Goal: Transaction & Acquisition: Book appointment/travel/reservation

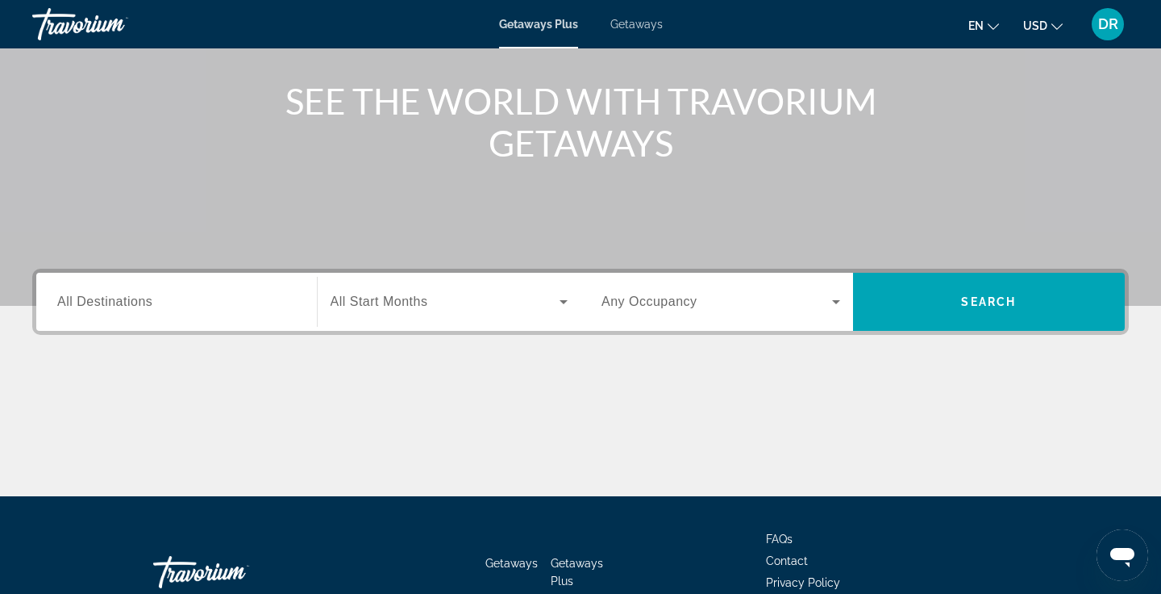
scroll to position [177, 0]
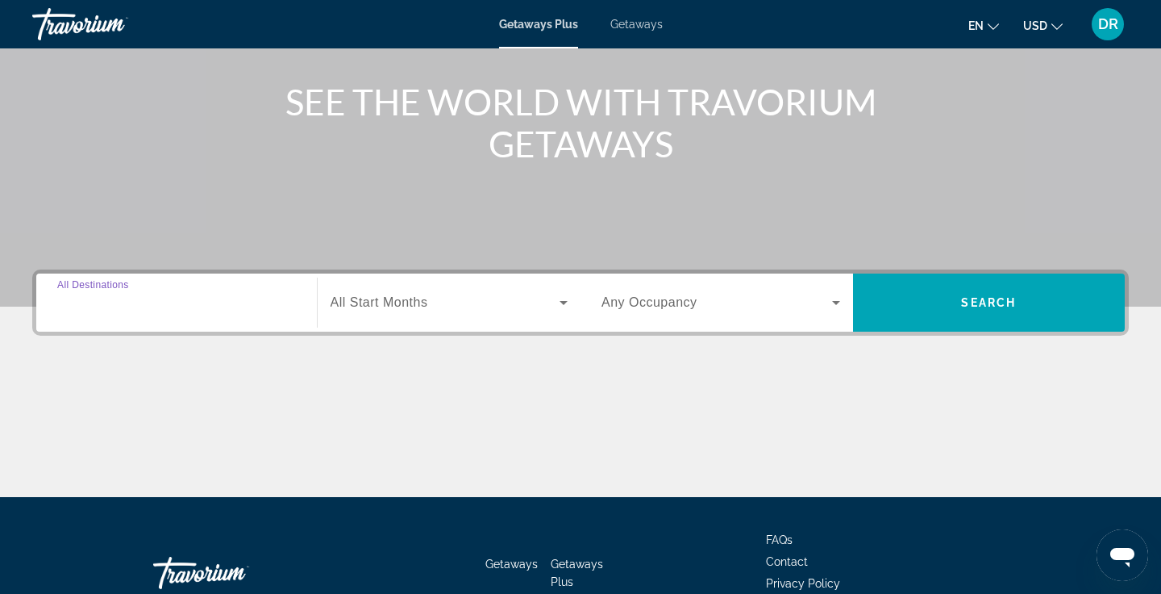
click at [189, 295] on input "Destination All Destinations" at bounding box center [176, 303] width 239 height 19
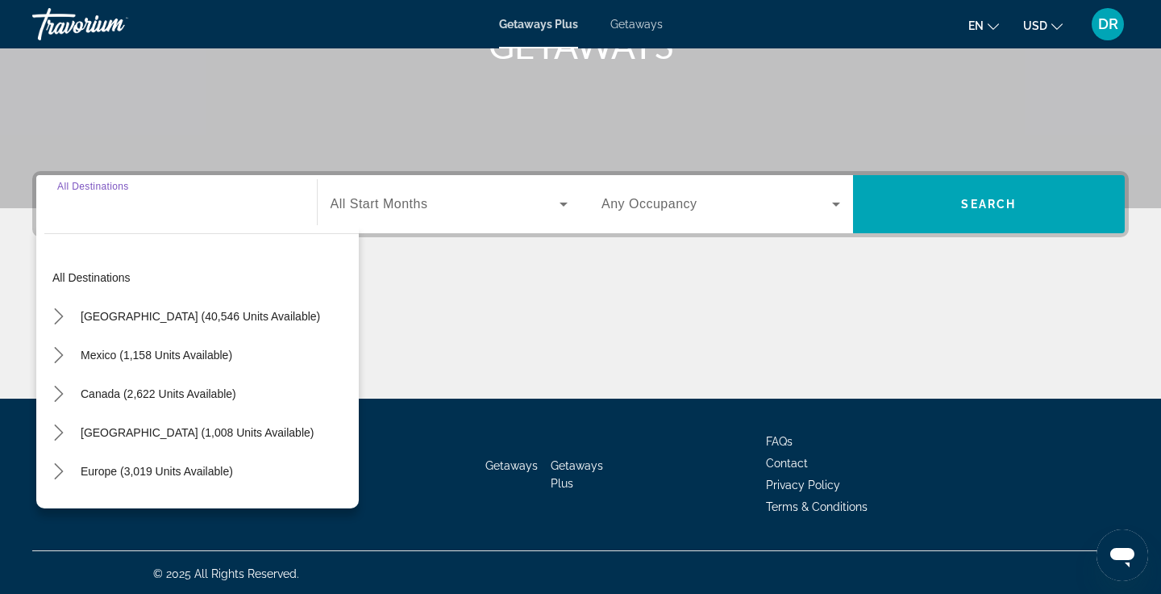
scroll to position [278, 0]
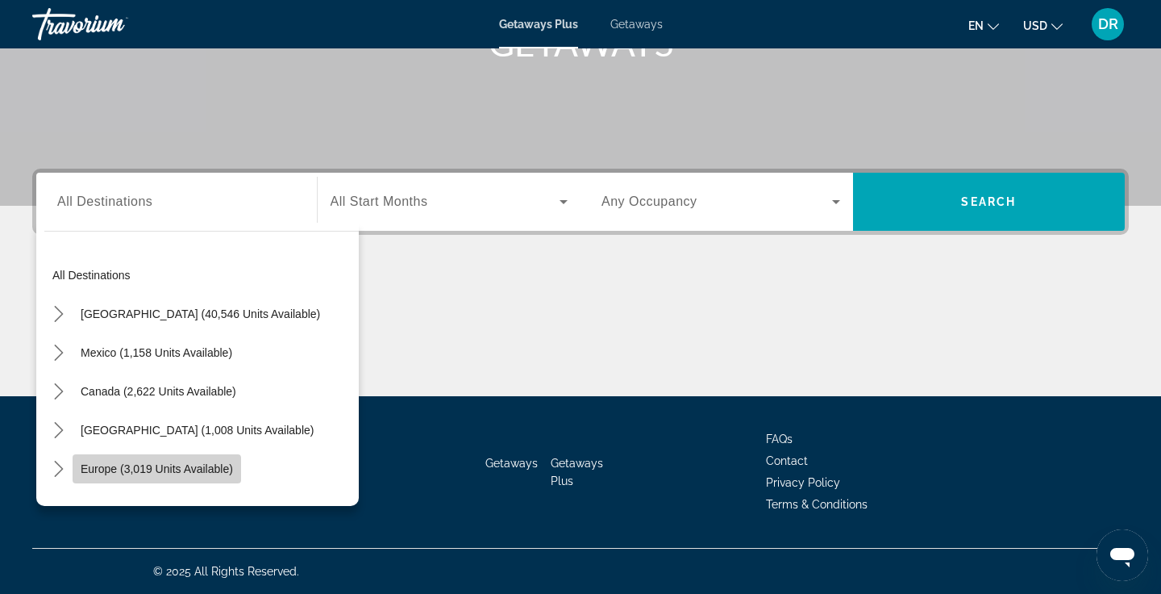
click at [156, 473] on span "Europe (3,019 units available)" at bounding box center [157, 468] width 152 height 13
type input "**********"
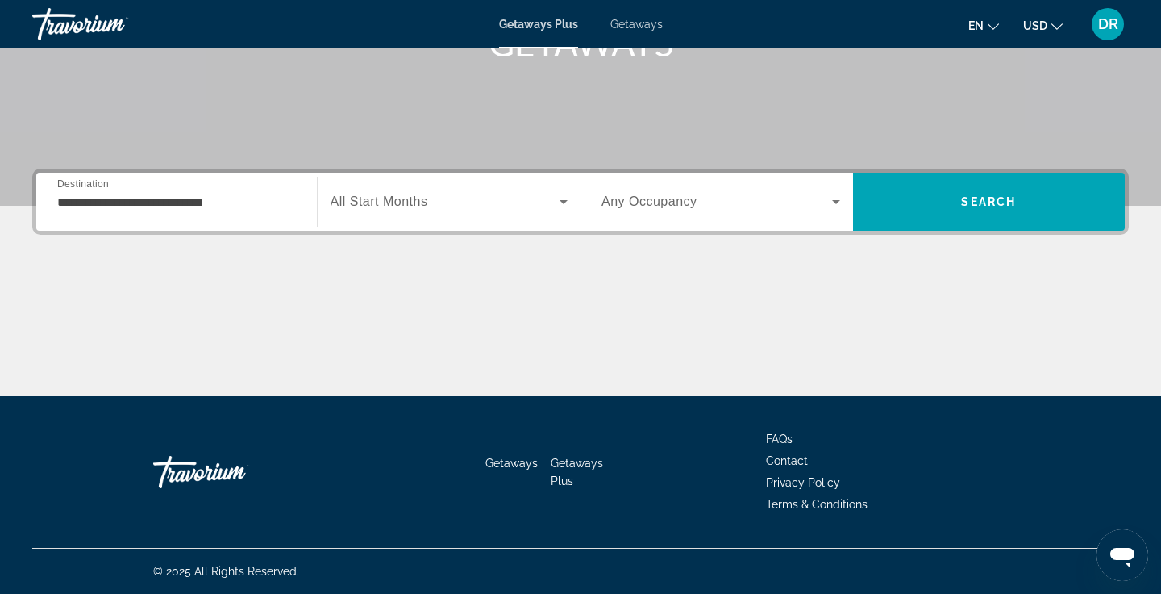
click at [394, 205] on span "All Start Months" at bounding box center [380, 201] width 98 height 14
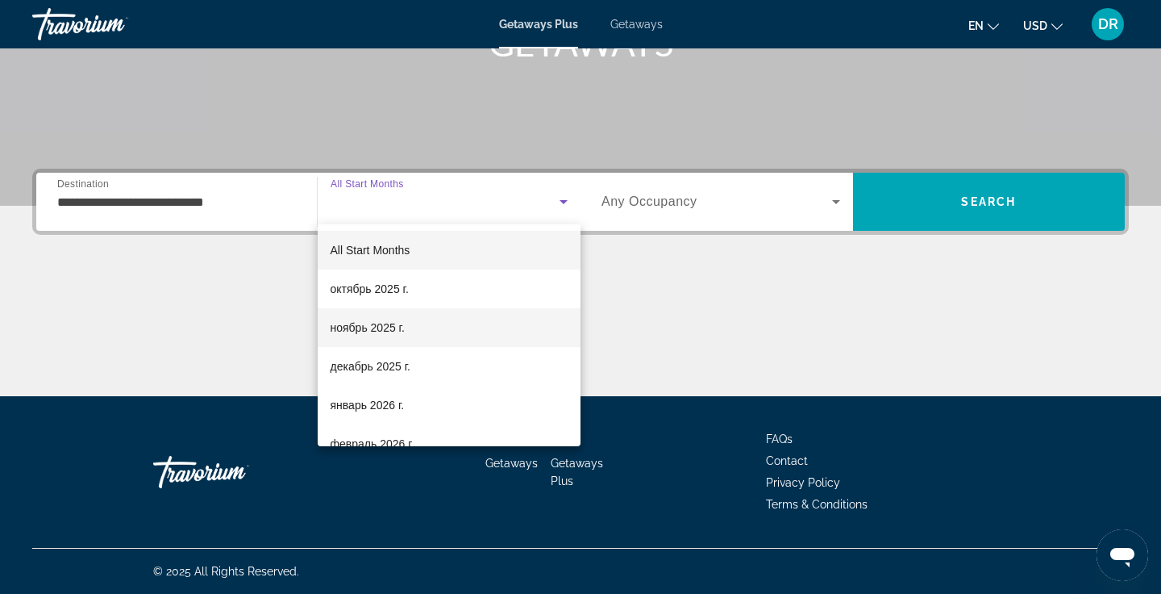
click at [361, 335] on span "ноябрь 2025 г." at bounding box center [368, 327] width 74 height 19
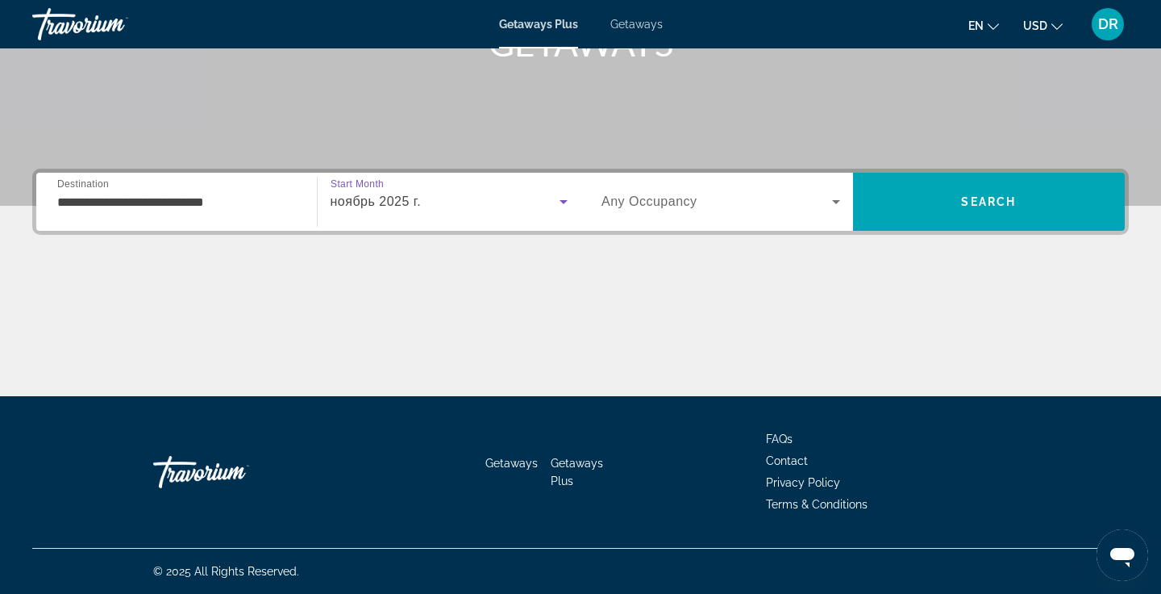
click at [693, 197] on span "Any Occupancy" at bounding box center [650, 201] width 96 height 14
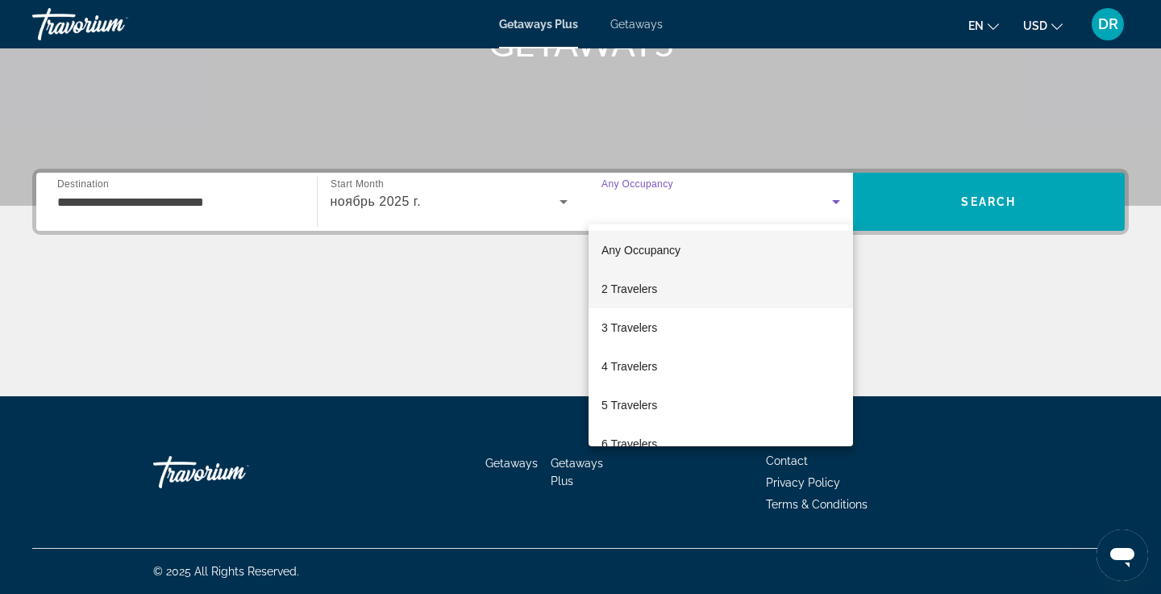
click at [644, 285] on span "2 Travelers" at bounding box center [630, 288] width 56 height 19
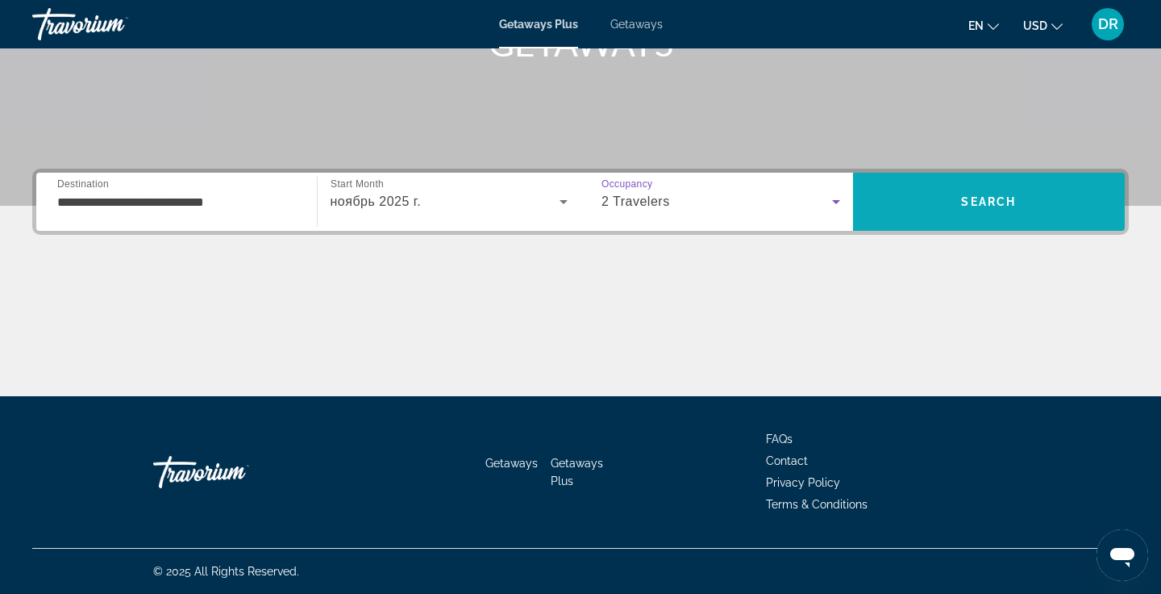
click at [1004, 198] on span "Search" at bounding box center [988, 201] width 55 height 13
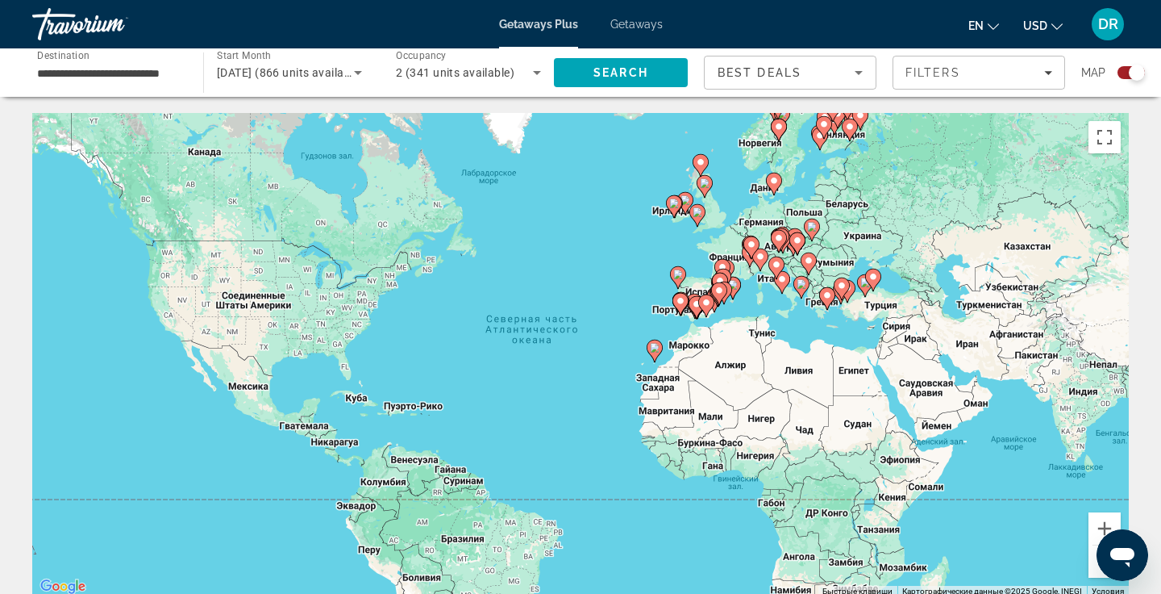
click at [790, 79] on div "Best Deals" at bounding box center [786, 72] width 137 height 19
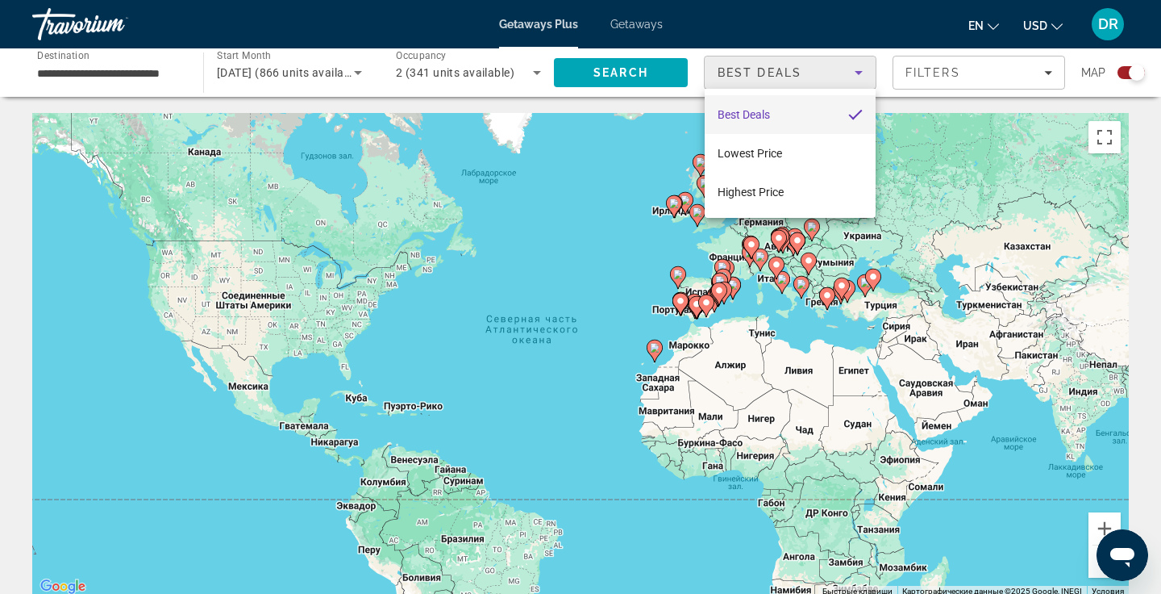
click at [790, 79] on div at bounding box center [580, 297] width 1161 height 594
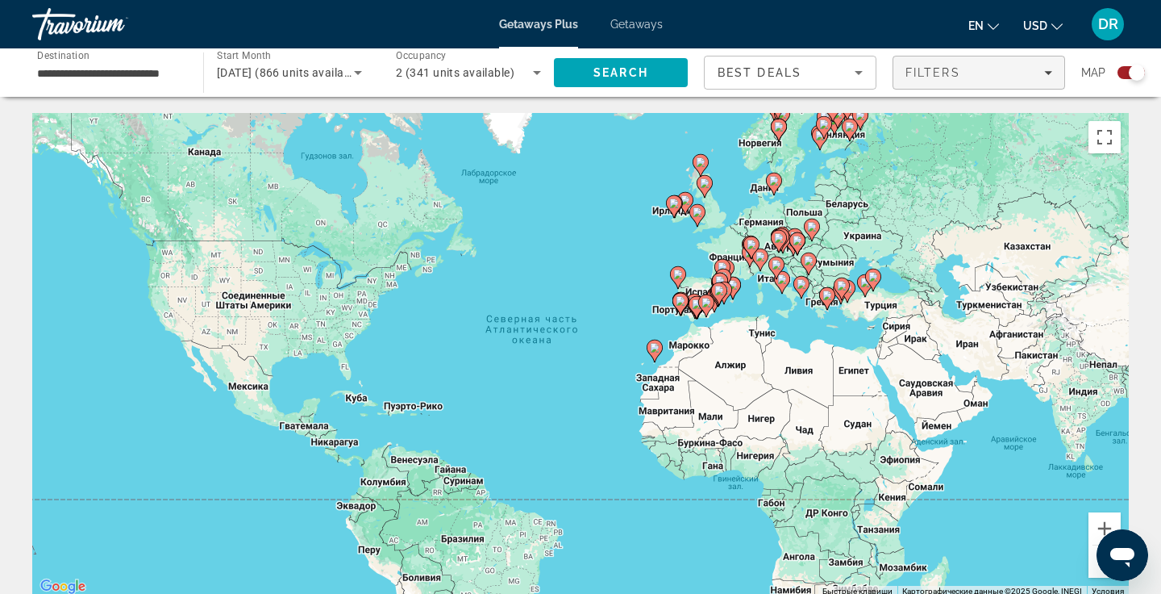
click at [952, 69] on span "Filters" at bounding box center [933, 72] width 55 height 13
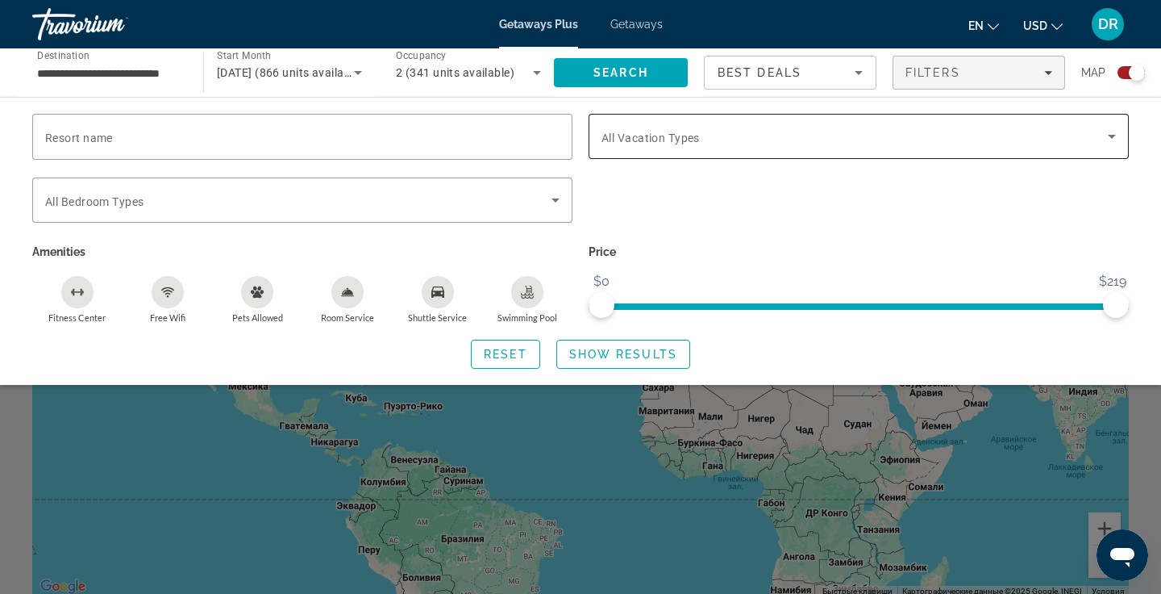
click at [655, 142] on span "All Vacation Types" at bounding box center [651, 137] width 98 height 13
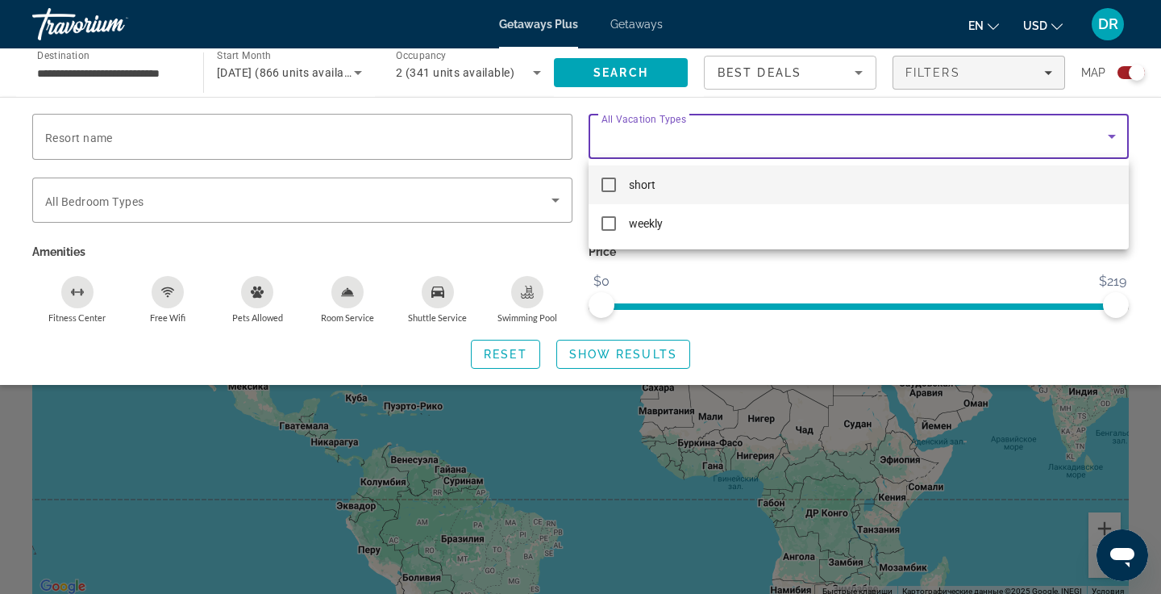
click at [608, 185] on mat-pseudo-checkbox at bounding box center [609, 184] width 15 height 15
click at [738, 128] on div at bounding box center [580, 297] width 1161 height 594
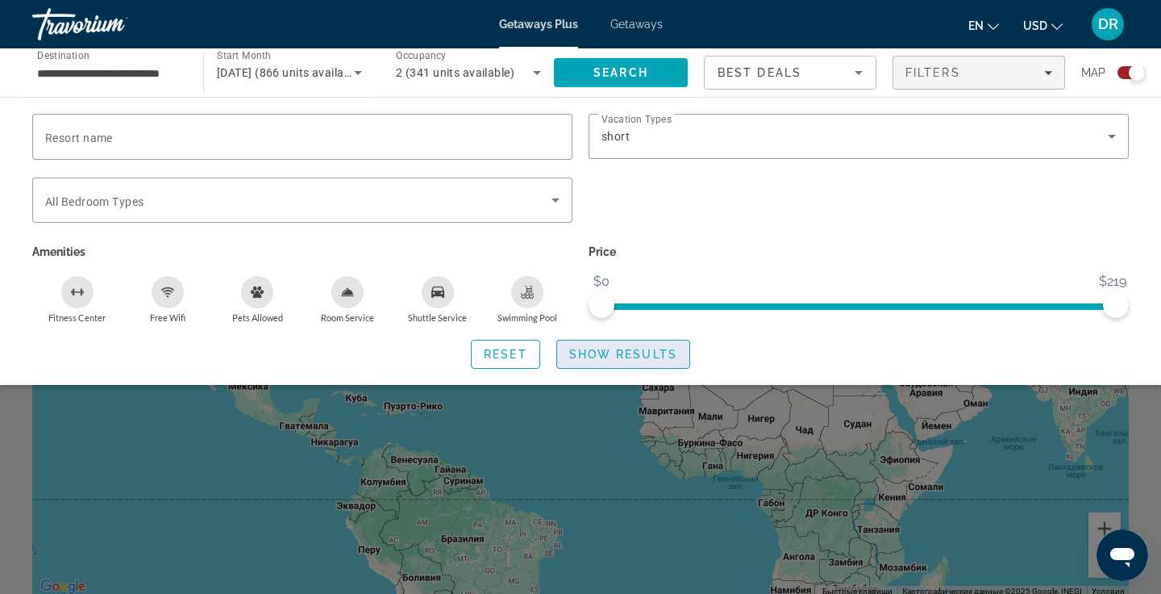
click at [621, 350] on span "Show Results" at bounding box center [623, 354] width 108 height 13
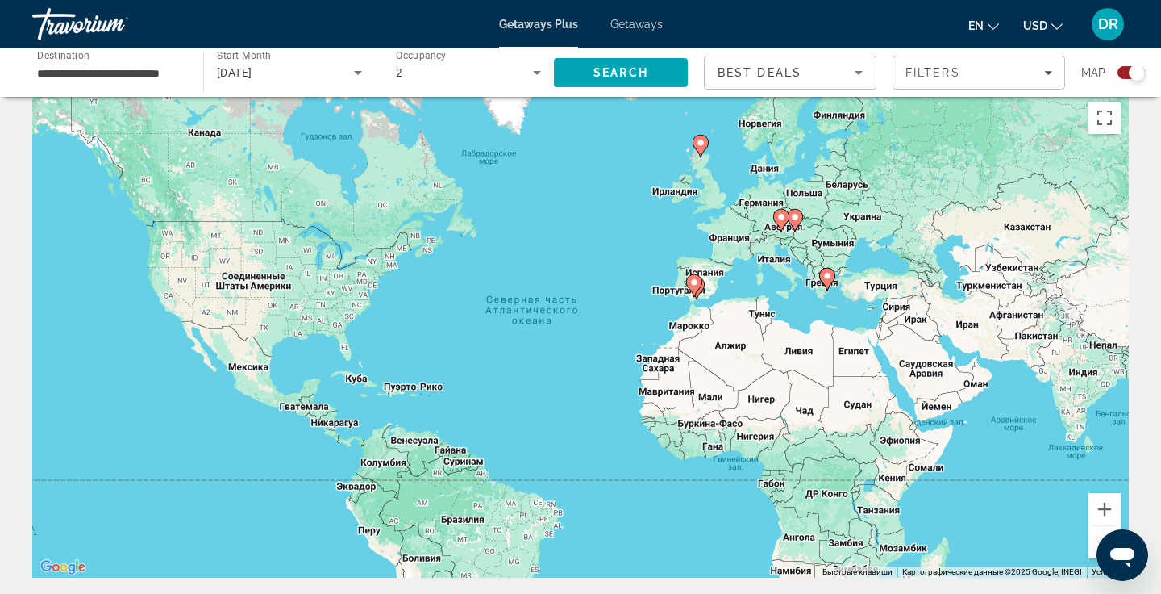
scroll to position [25, 0]
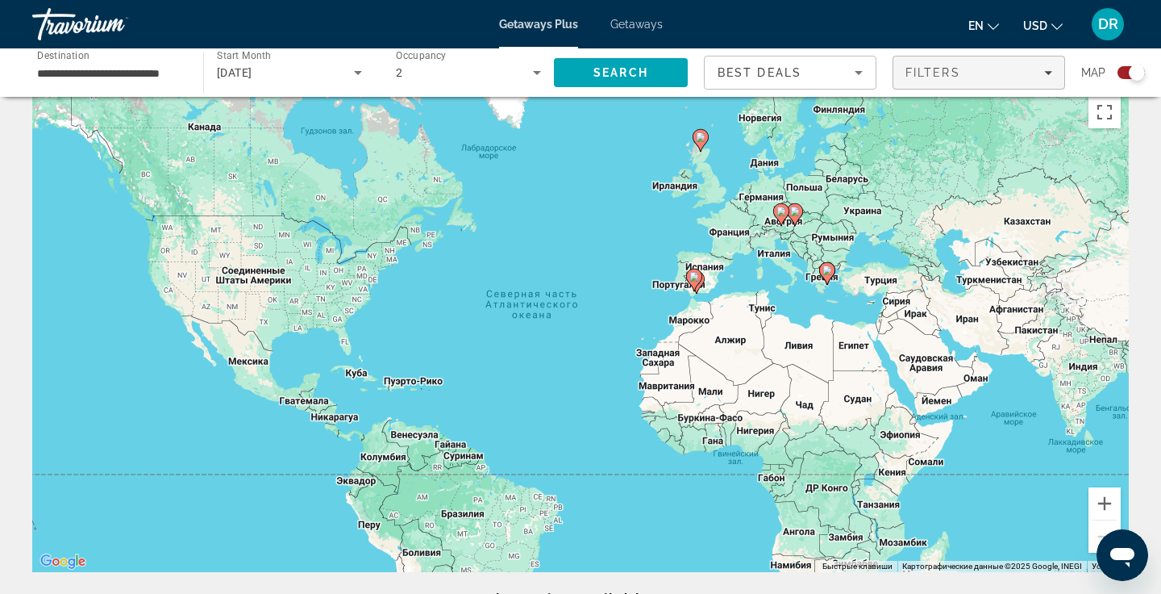
click at [966, 83] on span "Filters" at bounding box center [979, 72] width 171 height 39
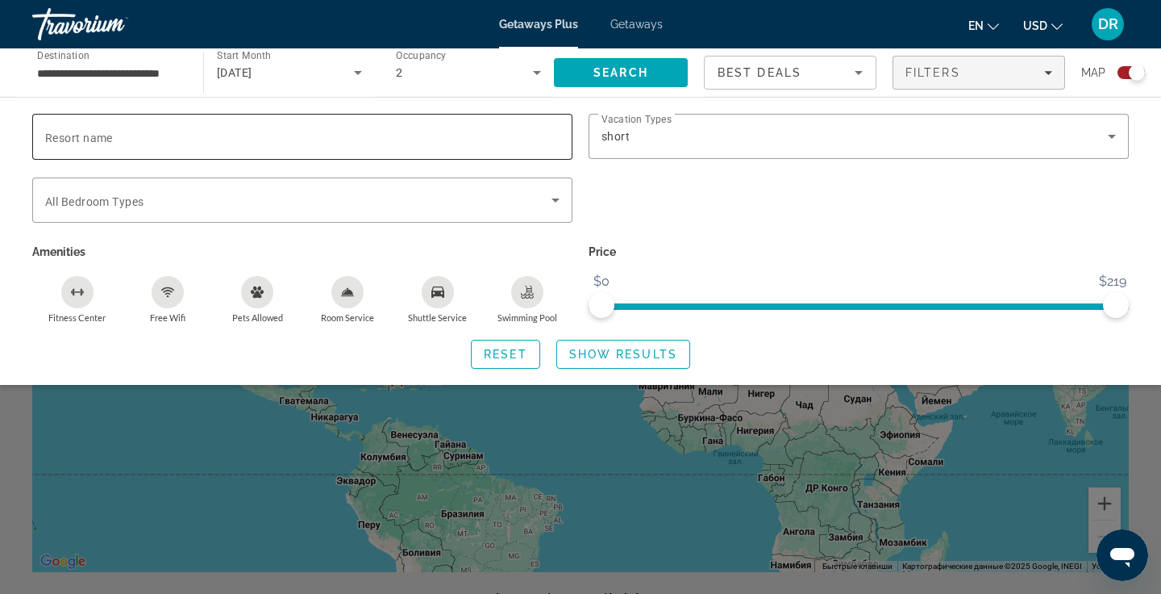
click at [306, 136] on input "Resort name" at bounding box center [302, 136] width 515 height 19
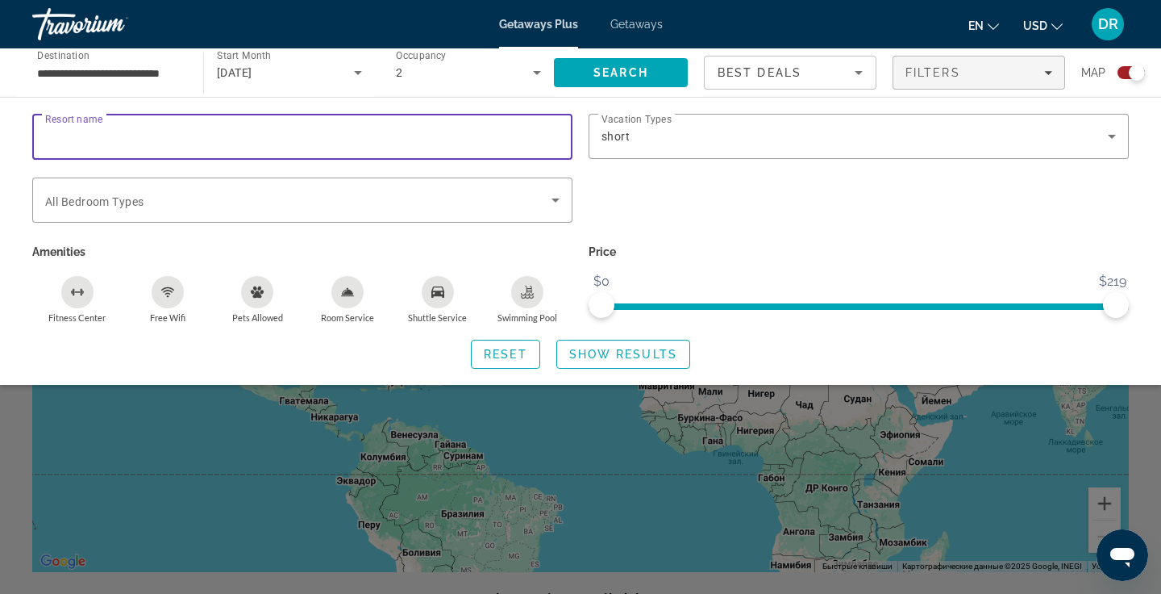
click at [641, 28] on span "Getaways" at bounding box center [637, 24] width 52 height 13
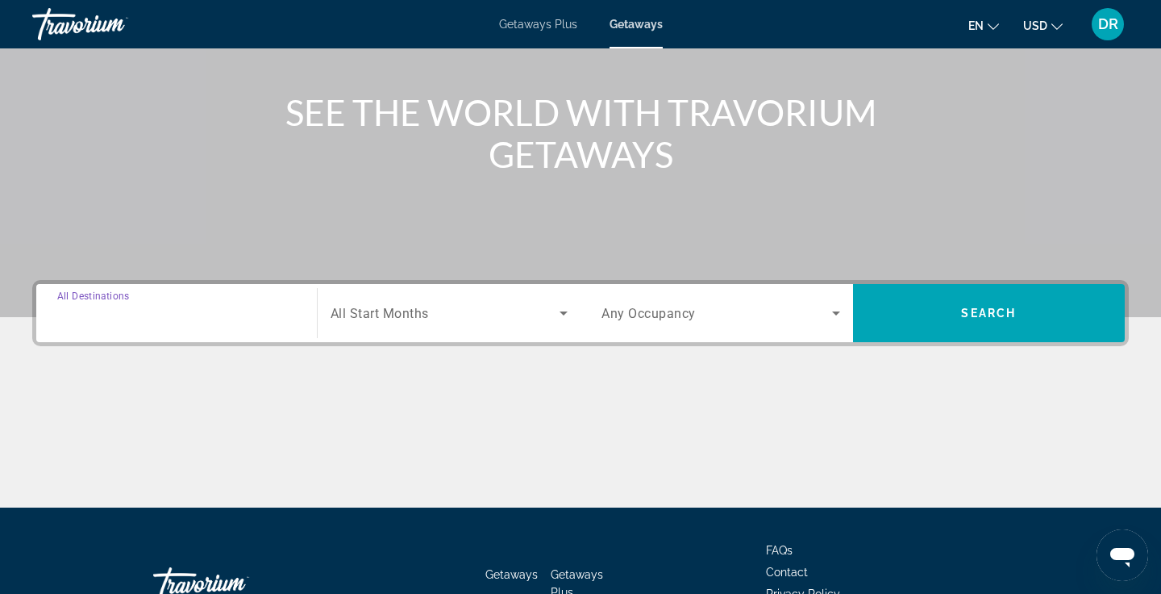
click at [175, 314] on input "Destination All Destinations" at bounding box center [176, 313] width 239 height 19
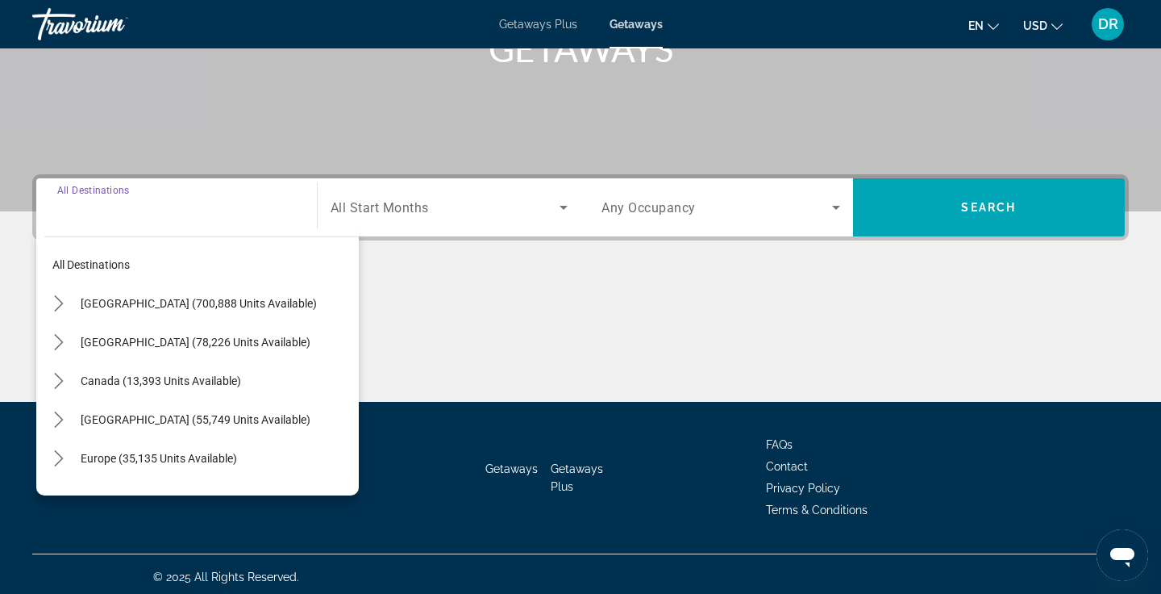
scroll to position [278, 0]
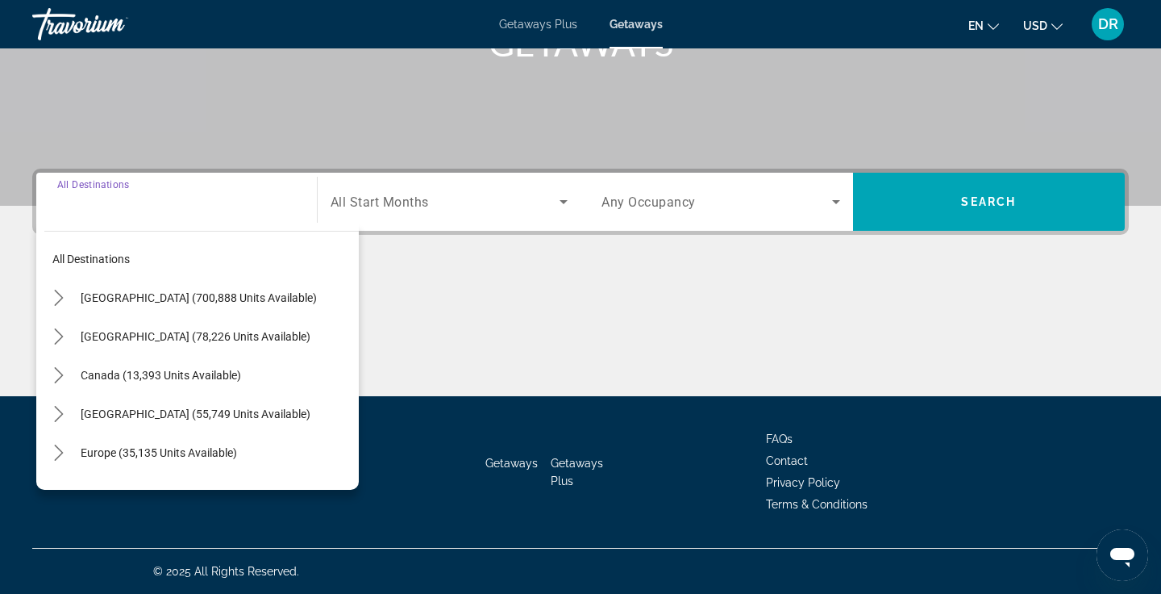
click at [148, 200] on input "Destination All Destinations" at bounding box center [176, 202] width 239 height 19
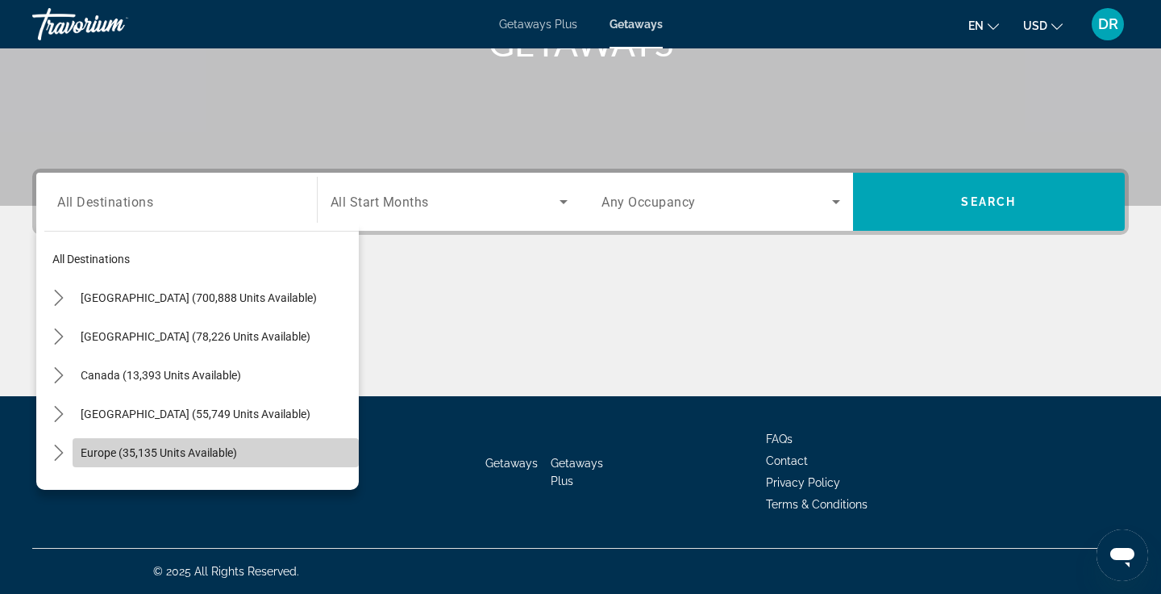
click at [169, 449] on span "Europe (35,135 units available)" at bounding box center [159, 452] width 156 height 13
type input "**********"
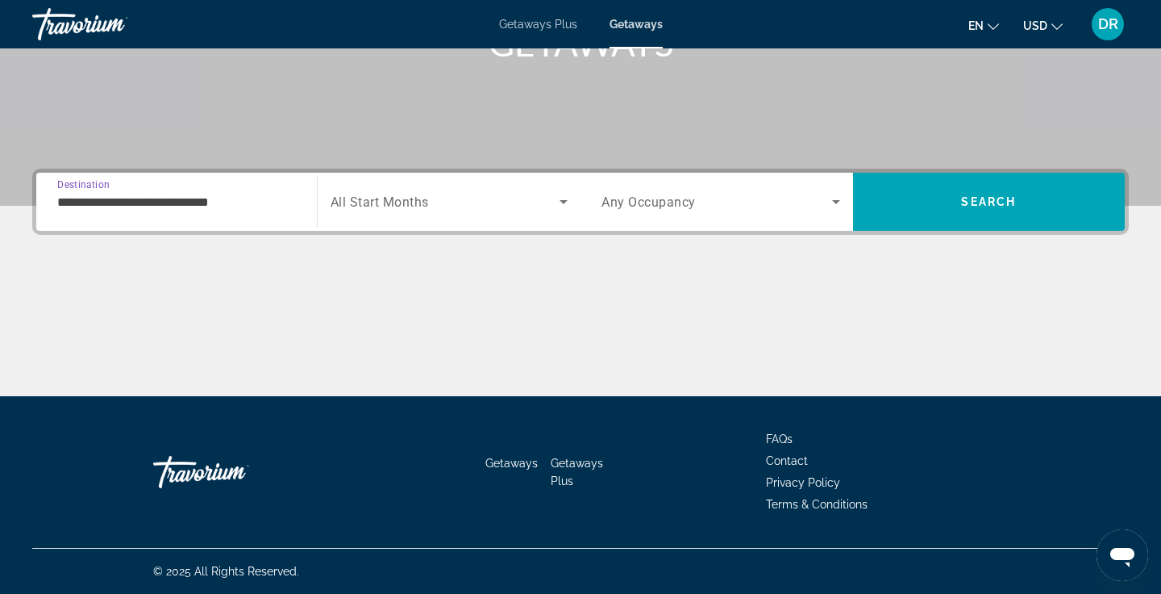
click at [468, 199] on span "Search widget" at bounding box center [446, 201] width 230 height 19
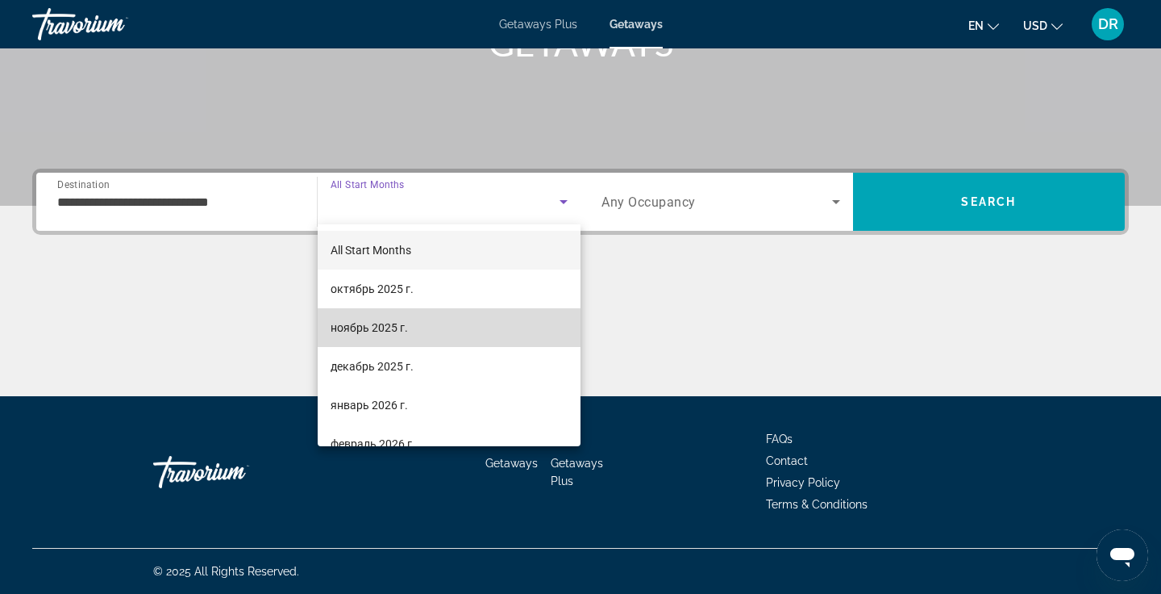
click at [417, 325] on mat-option "ноябрь 2025 г." at bounding box center [450, 327] width 264 height 39
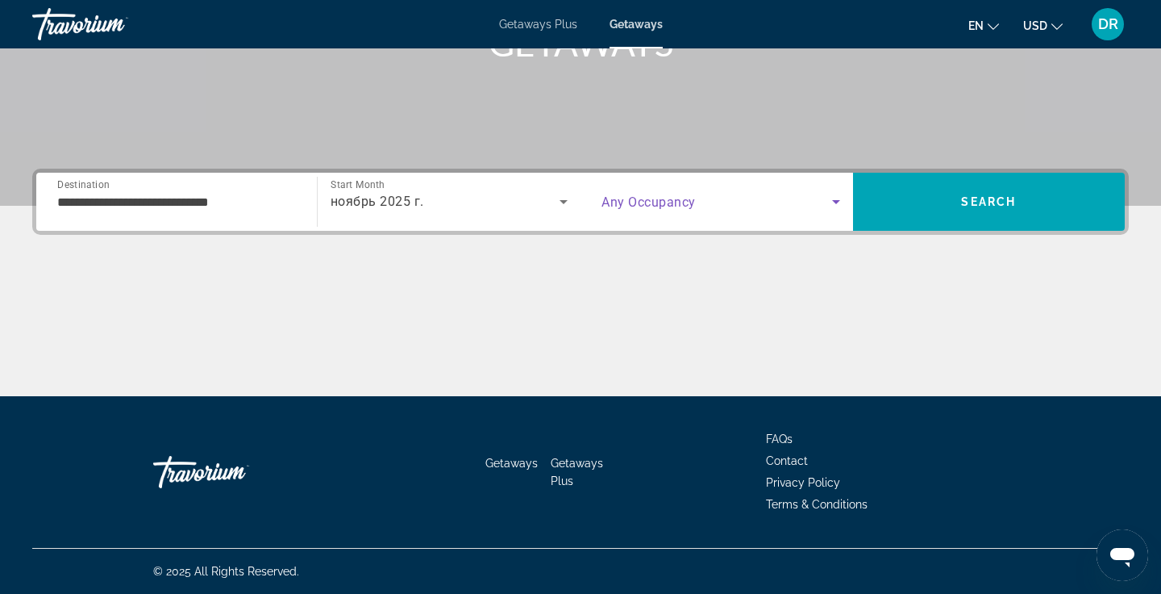
click at [727, 193] on span "Search widget" at bounding box center [717, 201] width 231 height 19
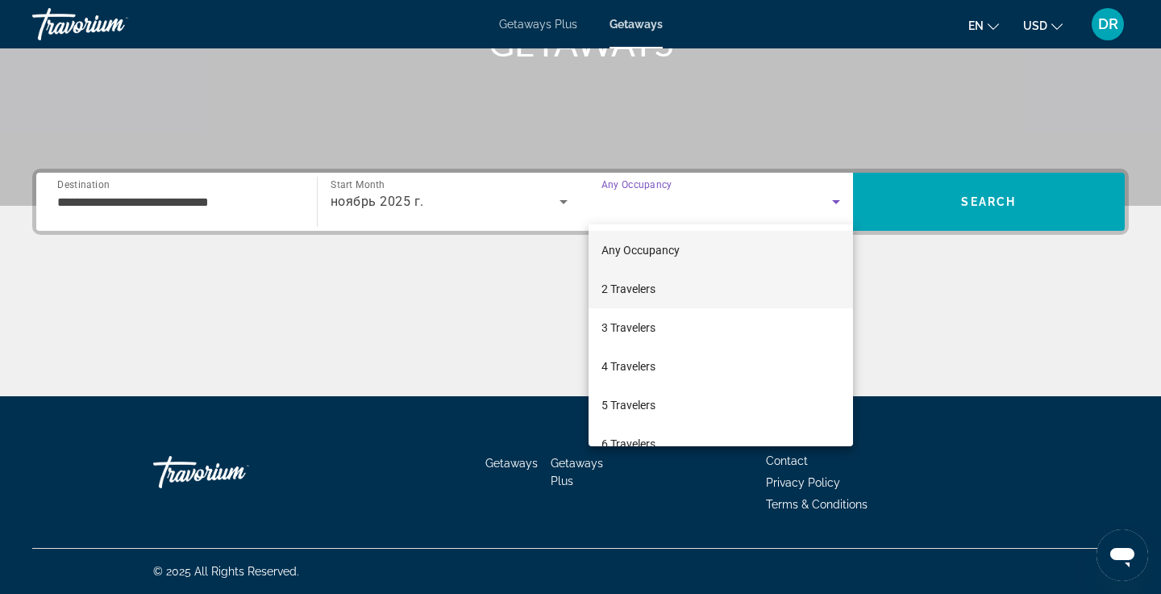
click at [685, 291] on mat-option "2 Travelers" at bounding box center [721, 288] width 265 height 39
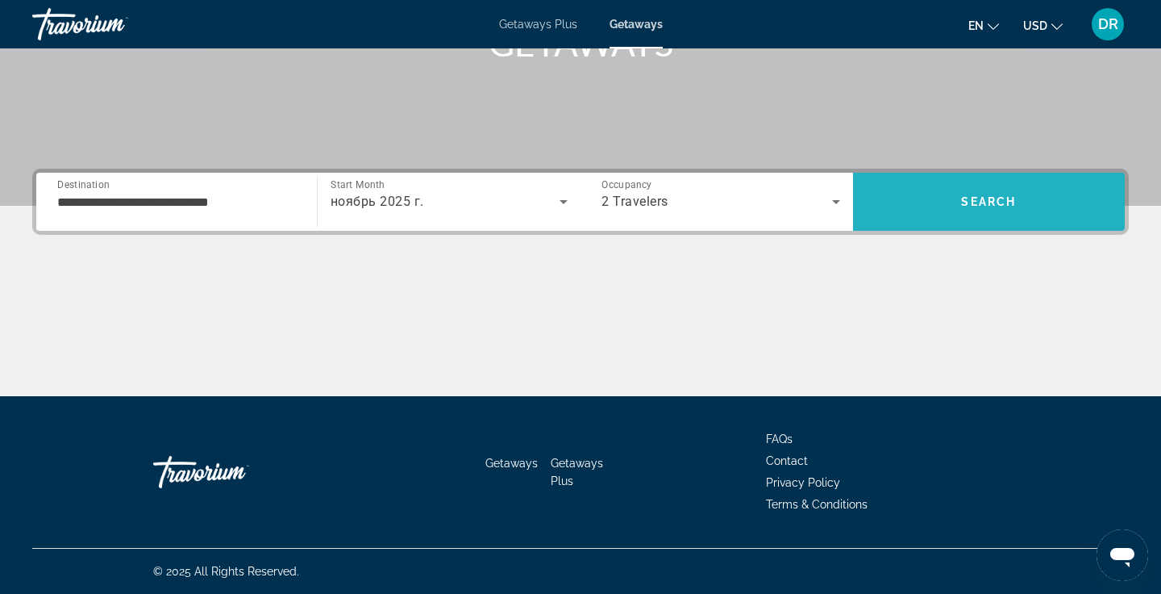
click at [1023, 193] on span "Search" at bounding box center [989, 201] width 273 height 39
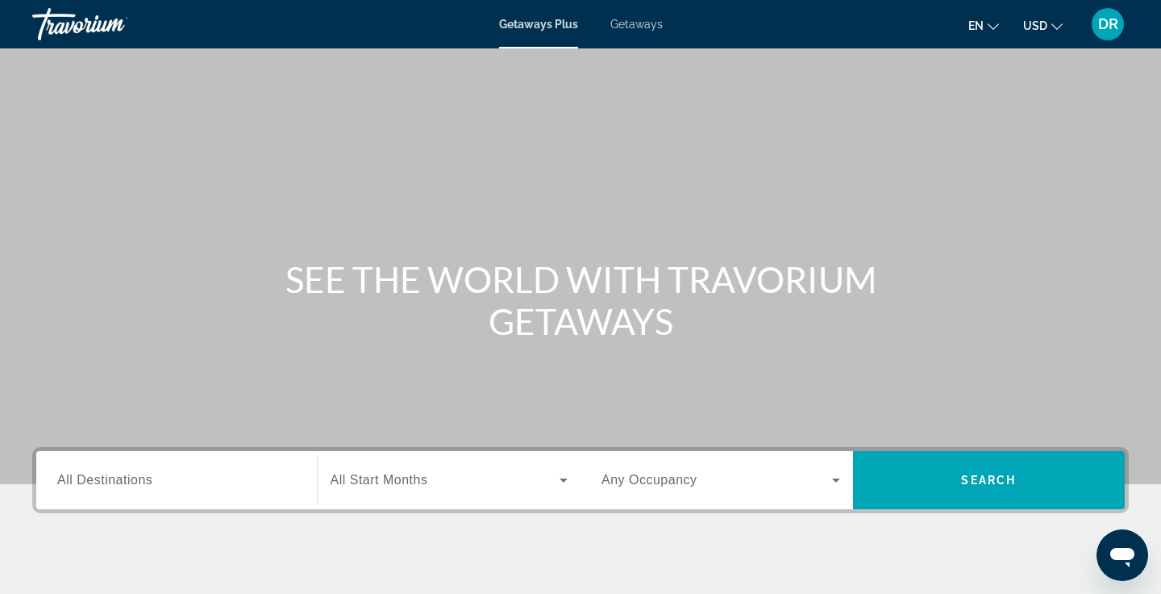
click at [136, 492] on div "Search widget" at bounding box center [176, 480] width 239 height 46
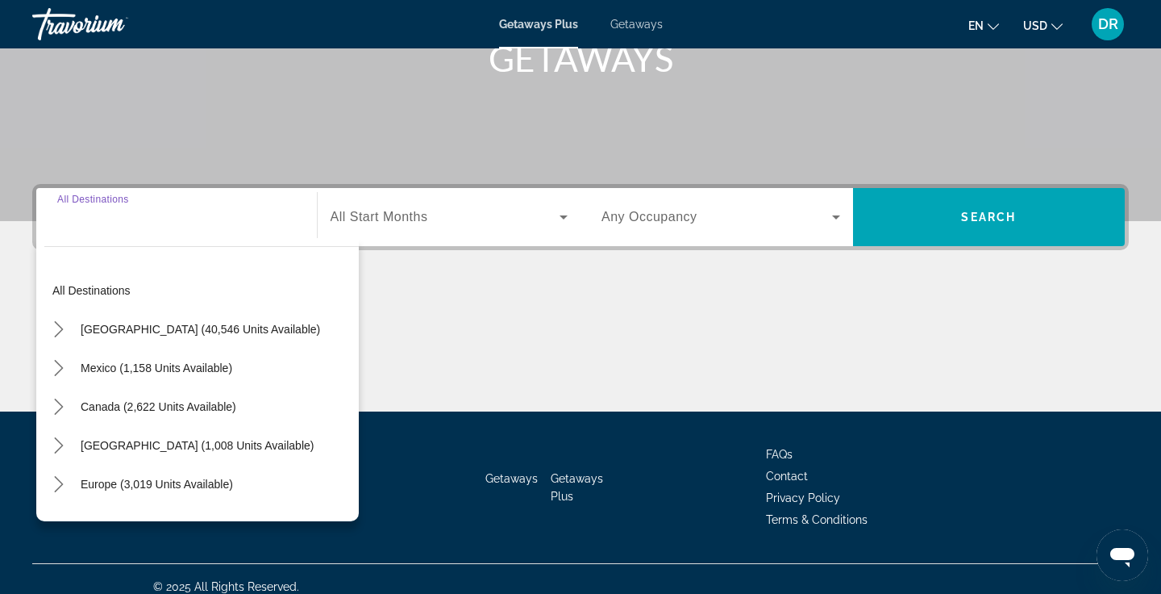
scroll to position [278, 0]
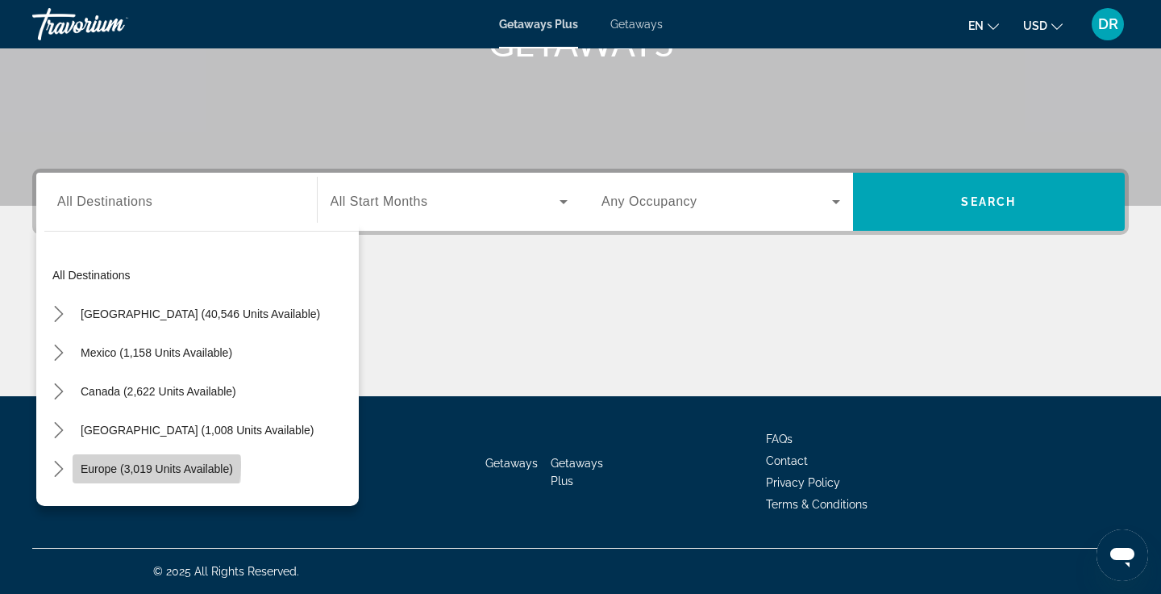
click at [133, 465] on span "Europe (3,019 units available)" at bounding box center [157, 468] width 152 height 13
type input "**********"
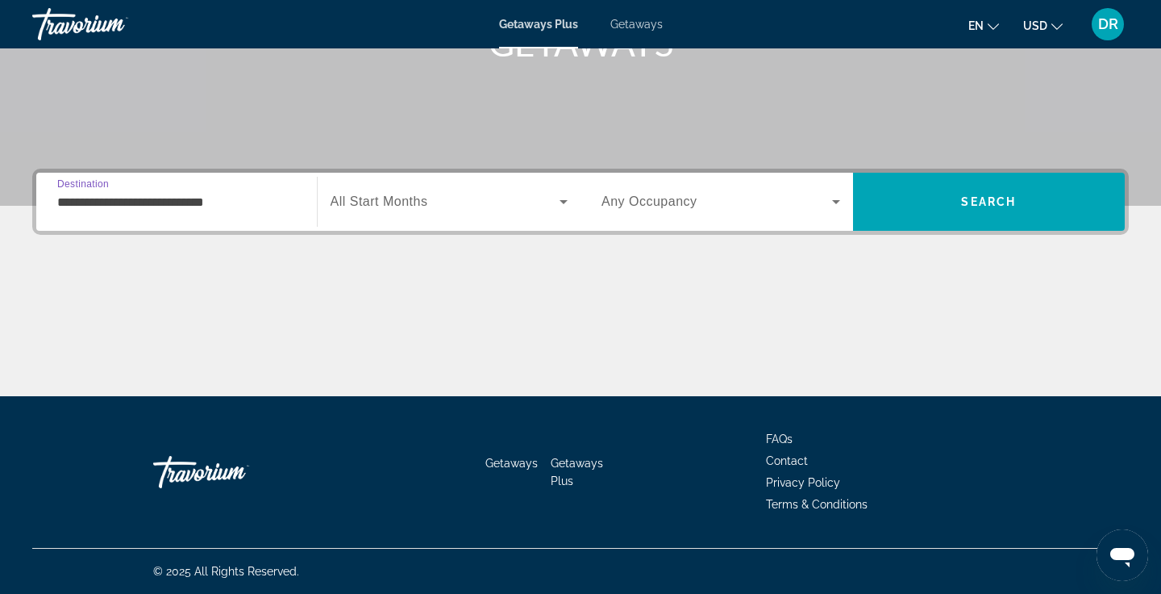
click at [436, 202] on span "Search widget" at bounding box center [446, 201] width 230 height 19
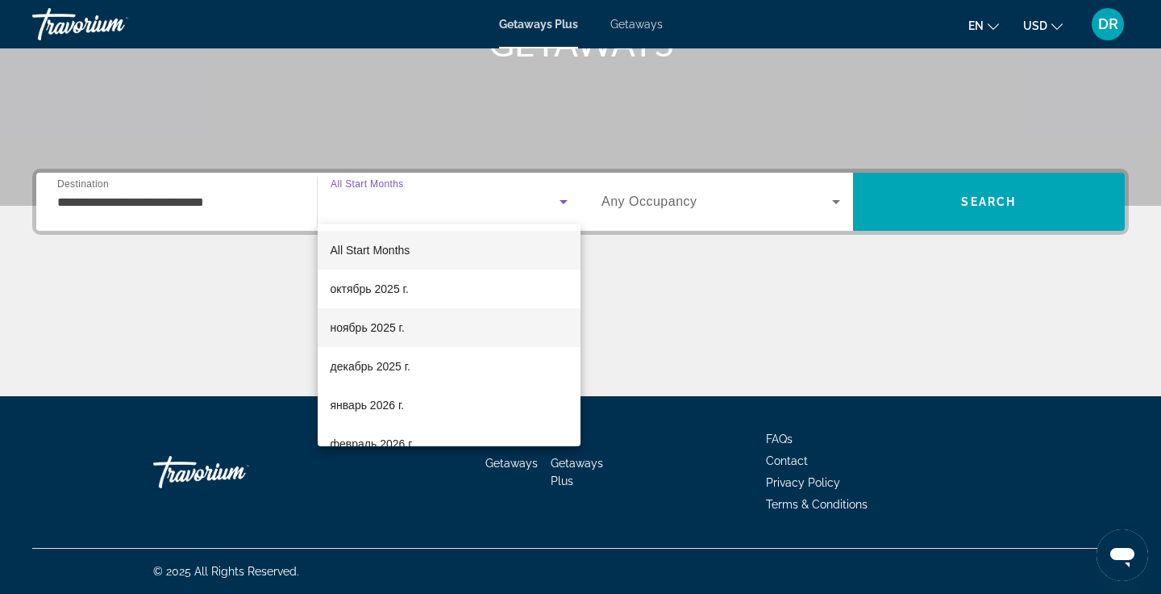
click at [392, 334] on span "ноябрь 2025 г." at bounding box center [368, 327] width 74 height 19
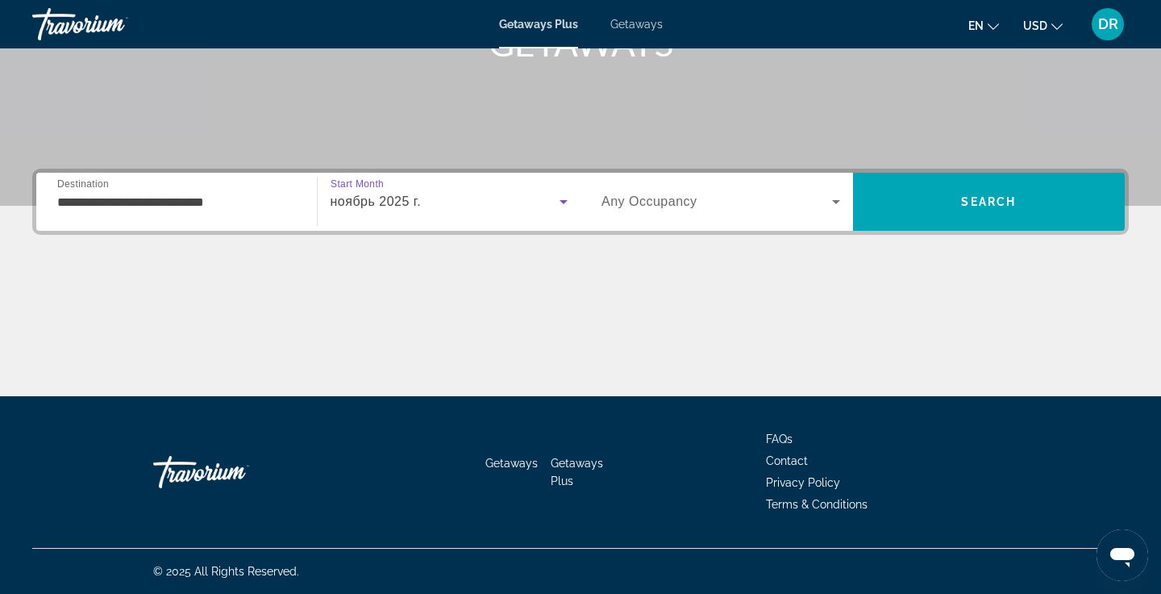
click at [682, 198] on span "Any Occupancy" at bounding box center [650, 201] width 96 height 14
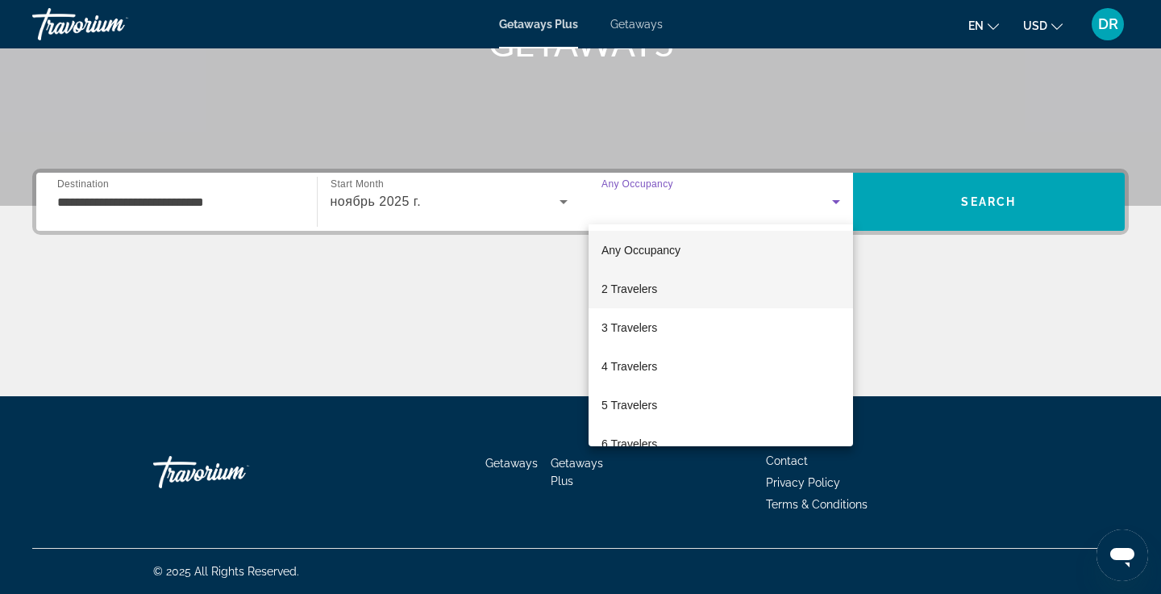
click at [651, 290] on span "2 Travelers" at bounding box center [630, 288] width 56 height 19
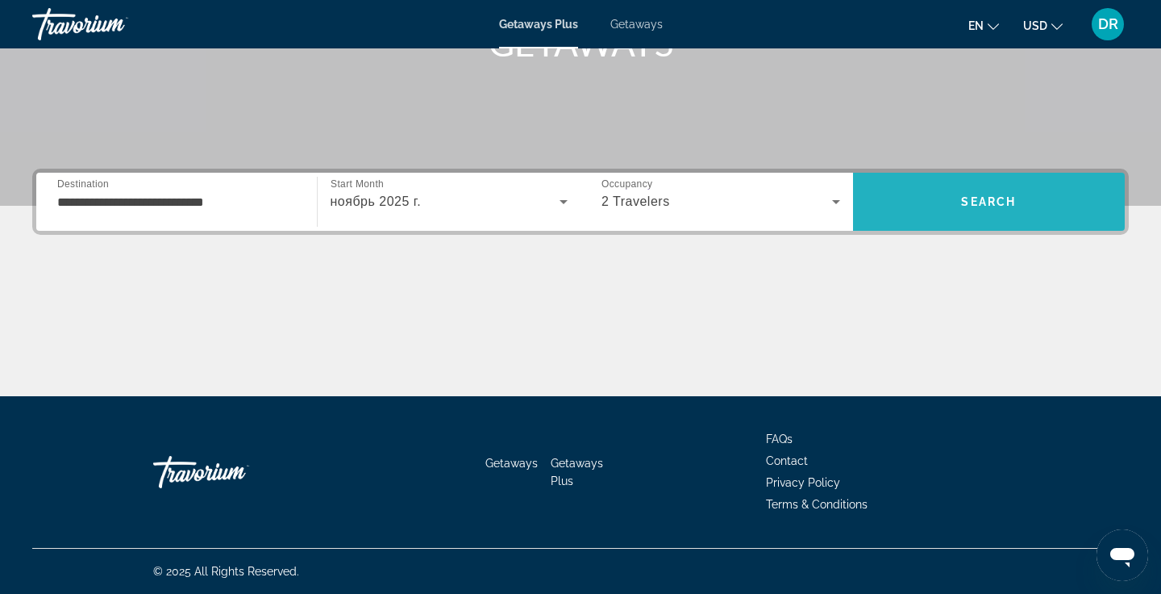
click at [1023, 198] on span "Search" at bounding box center [989, 201] width 273 height 39
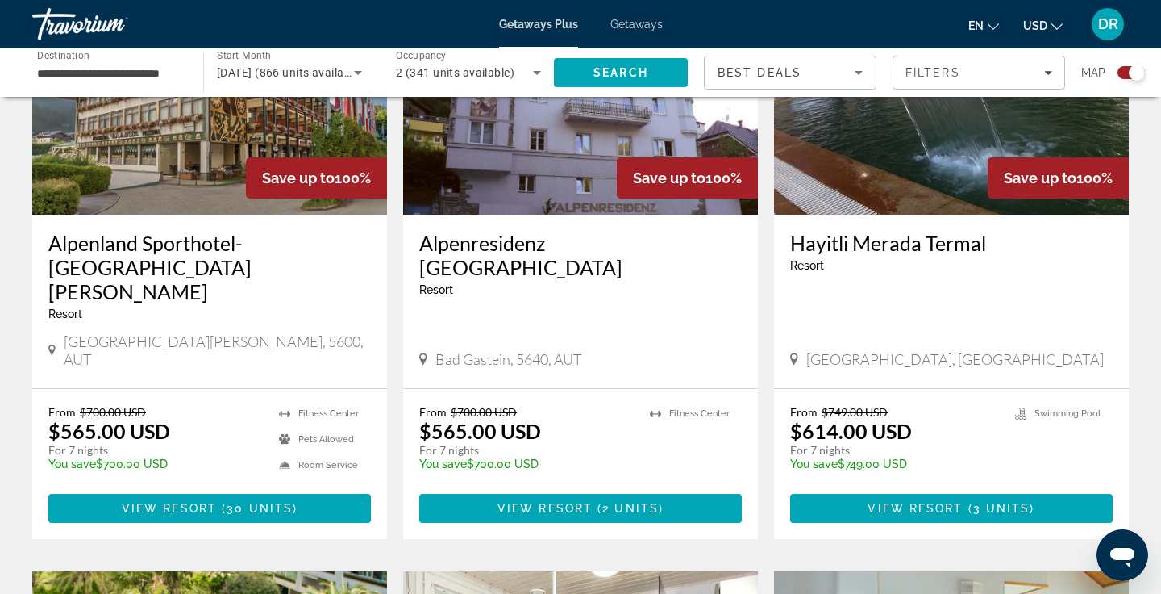
scroll to position [723, 0]
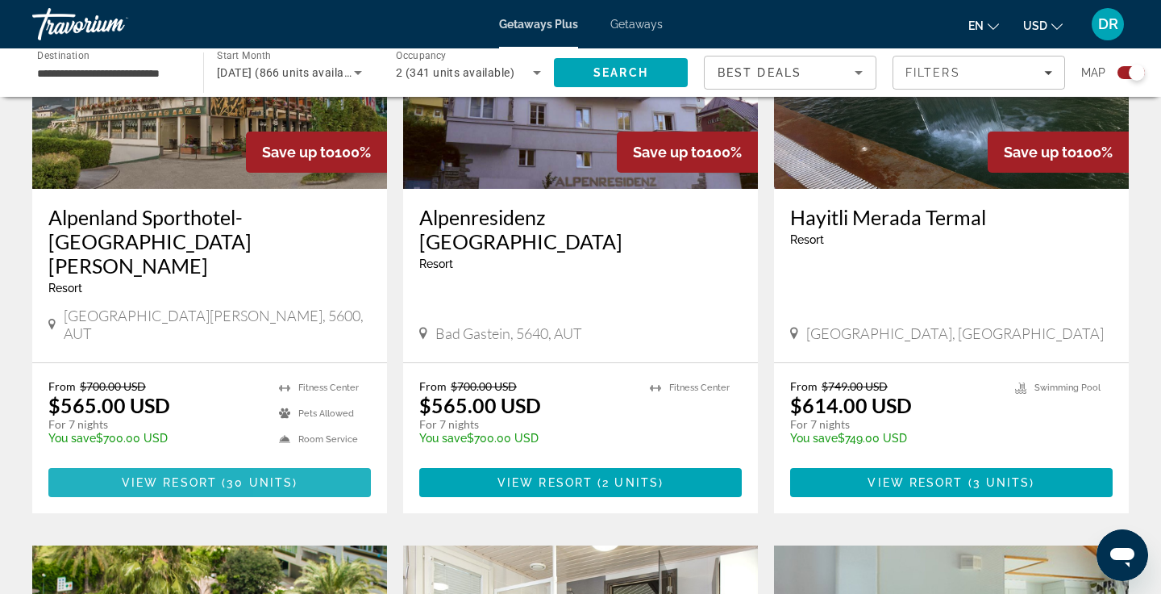
click at [298, 463] on span "Main content" at bounding box center [209, 482] width 323 height 39
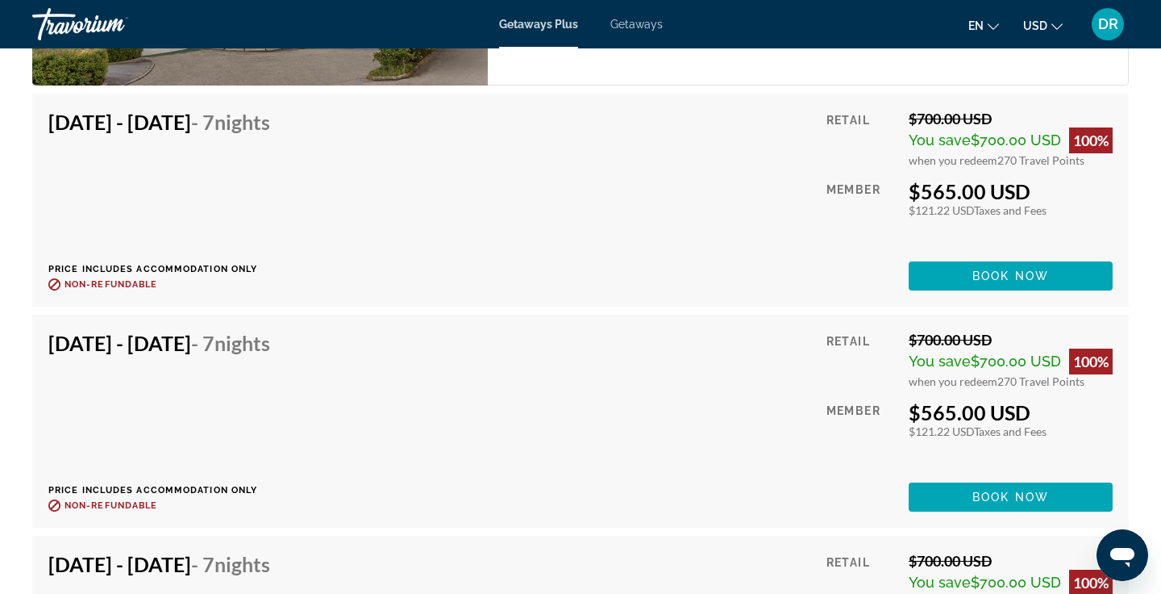
scroll to position [2982, 0]
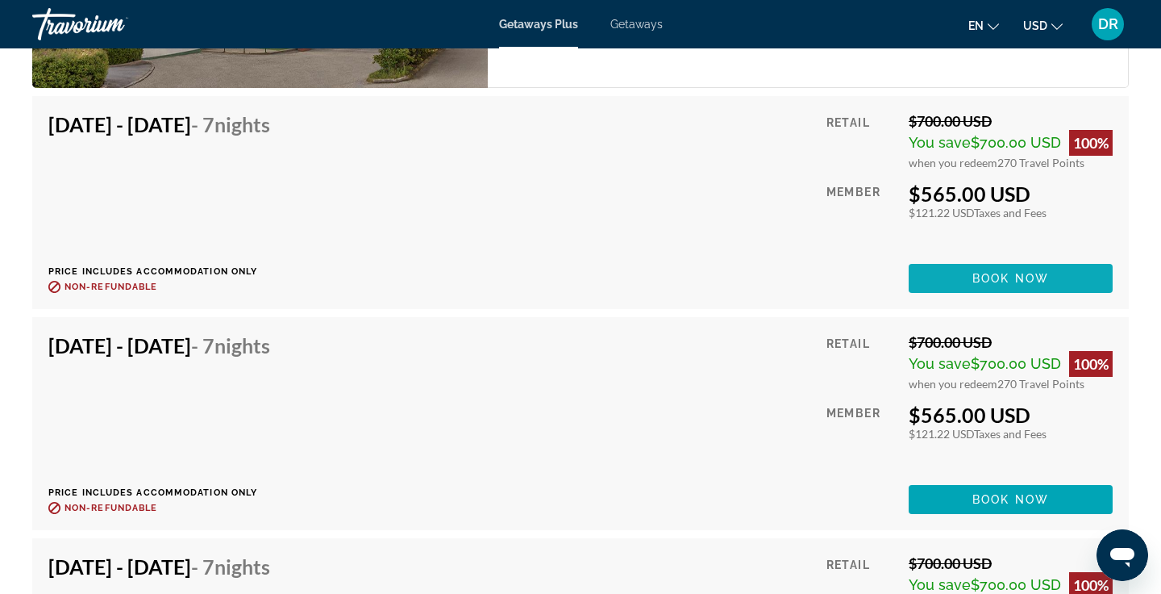
click at [954, 280] on span "Main content" at bounding box center [1011, 278] width 204 height 39
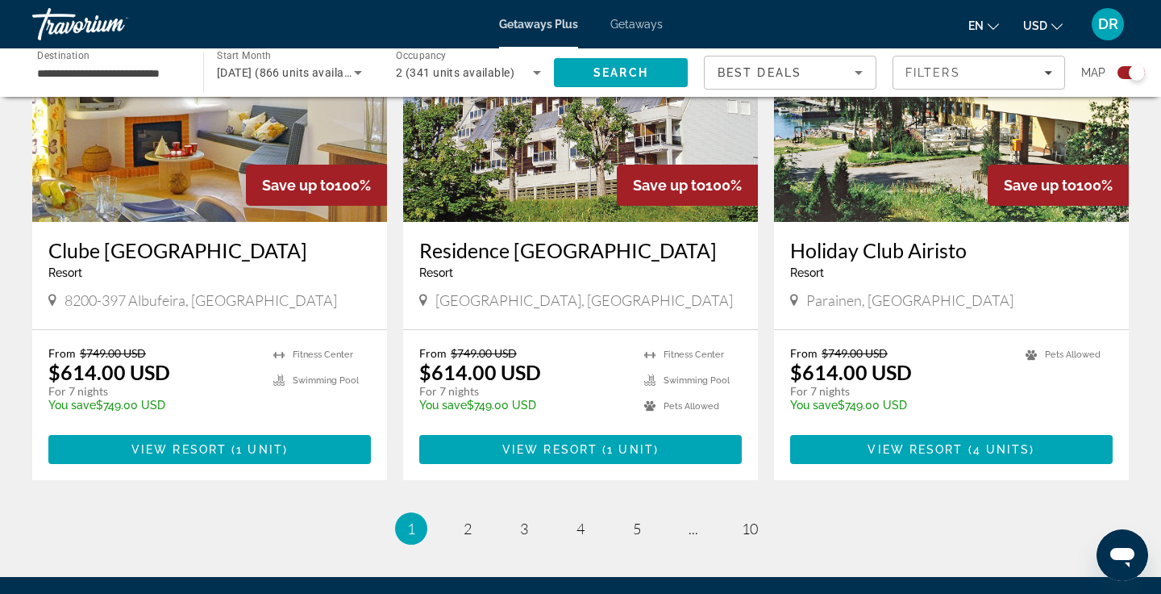
scroll to position [2540, 0]
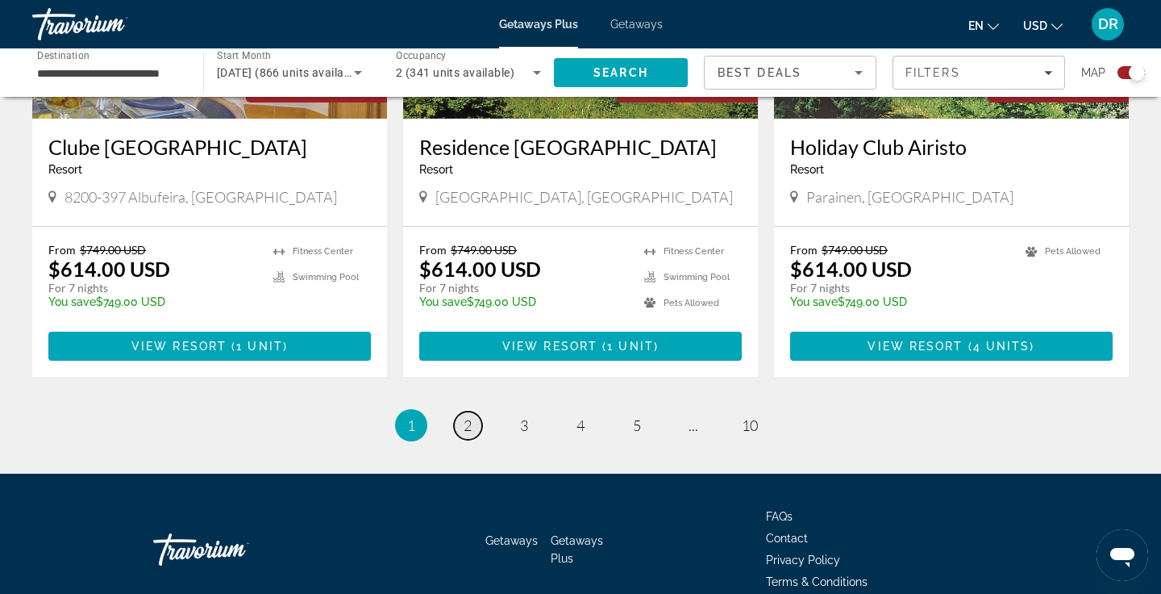
click at [464, 416] on span "2" at bounding box center [468, 425] width 8 height 18
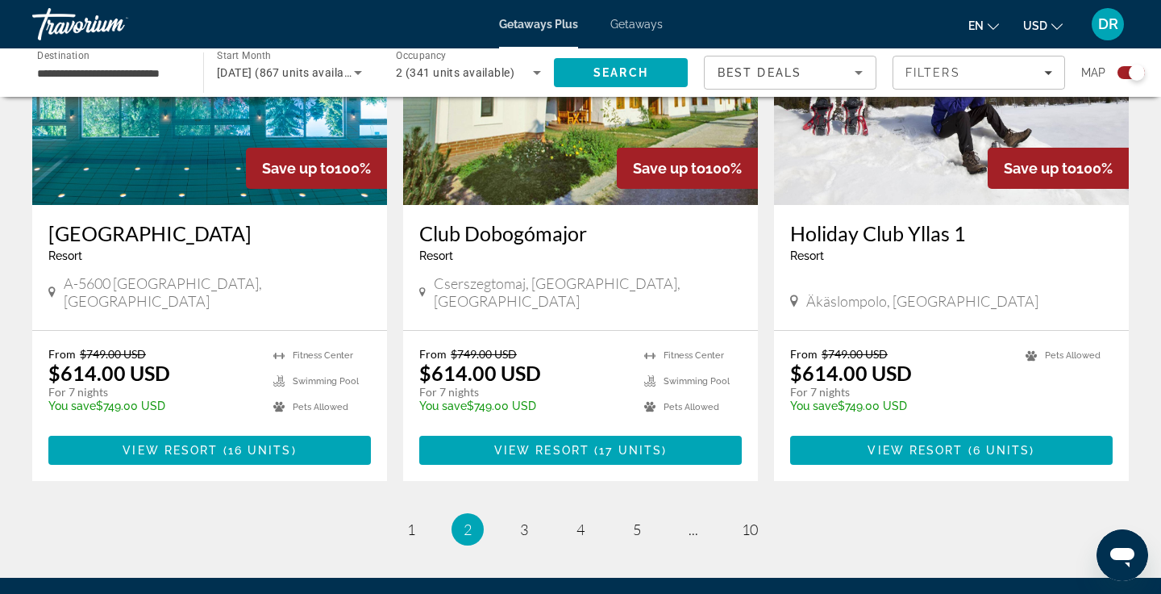
scroll to position [2516, 0]
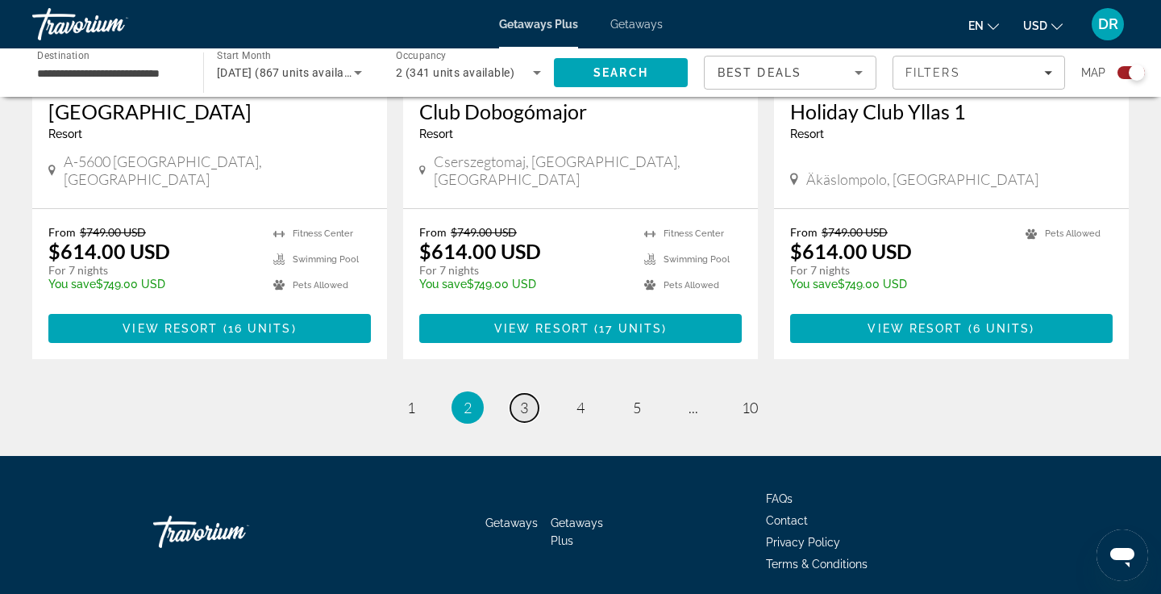
click at [523, 398] on span "3" at bounding box center [524, 407] width 8 height 18
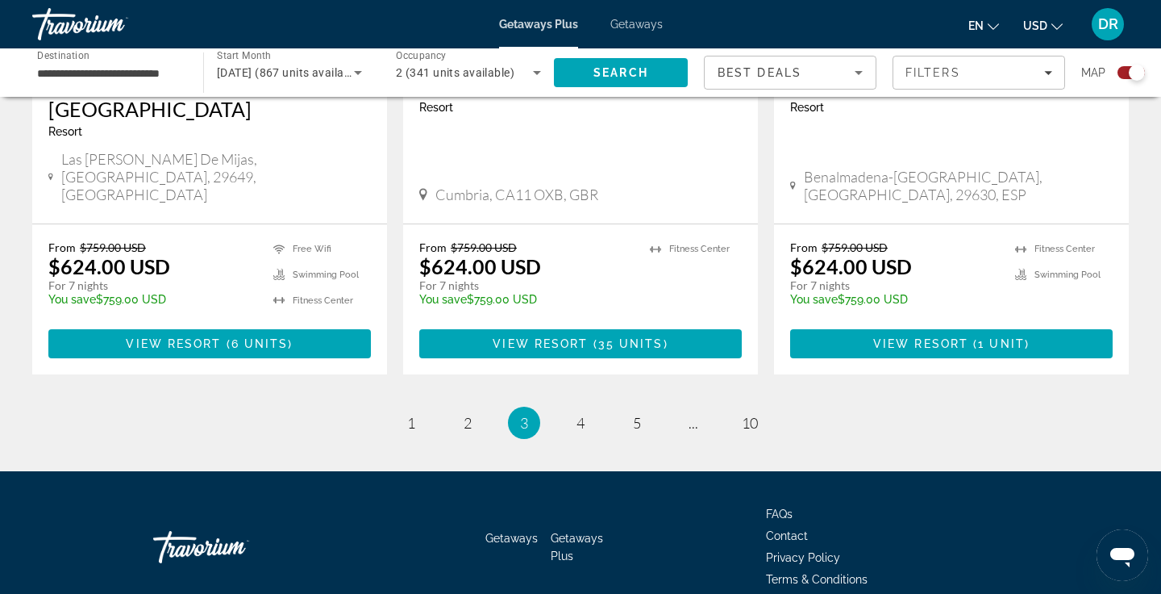
scroll to position [2565, 0]
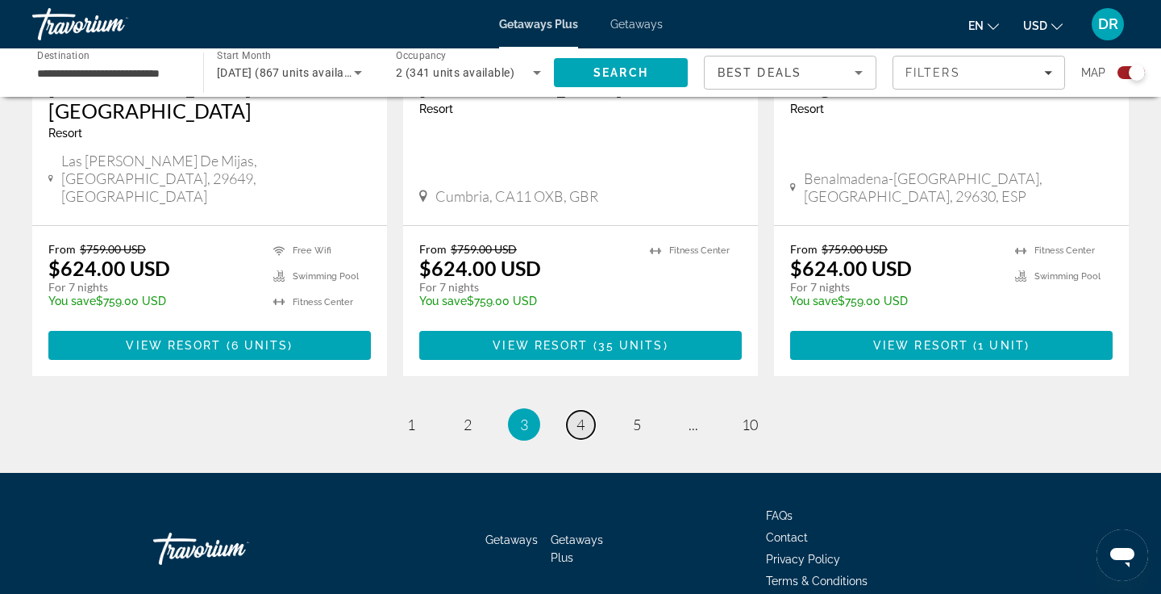
click at [572, 411] on link "page 4" at bounding box center [581, 425] width 28 height 28
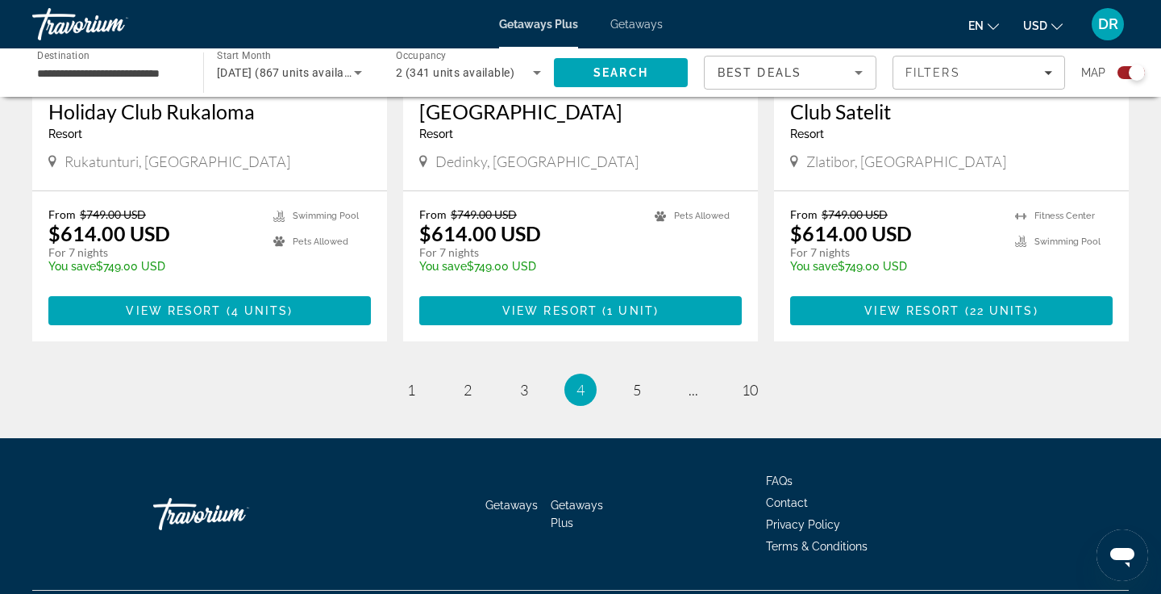
scroll to position [2442, 0]
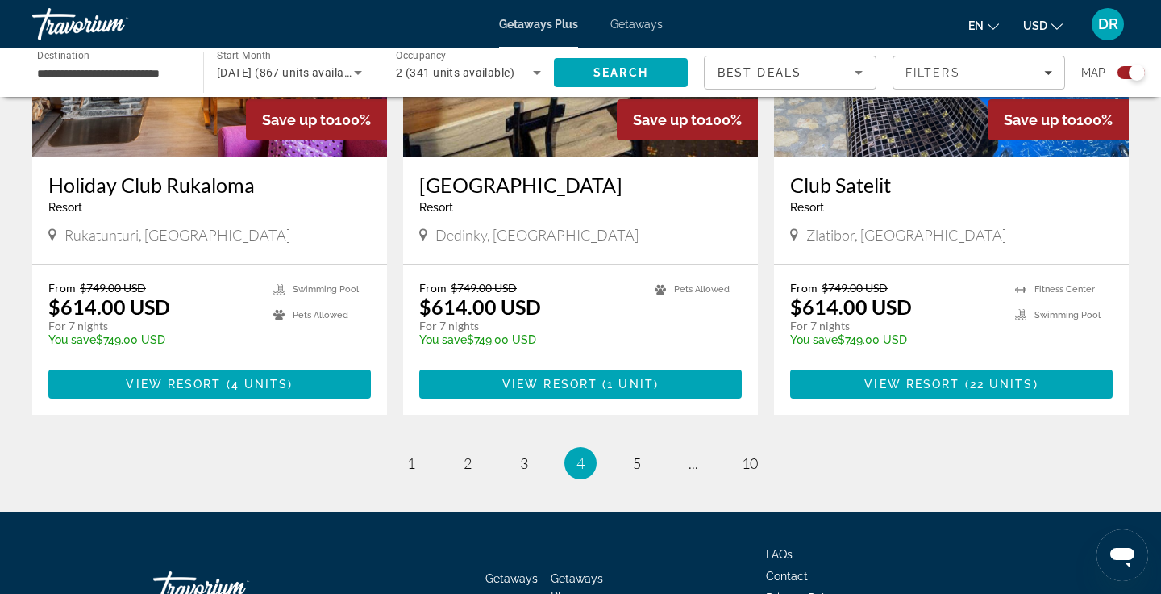
click at [853, 65] on icon "Sort by" at bounding box center [858, 72] width 19 height 19
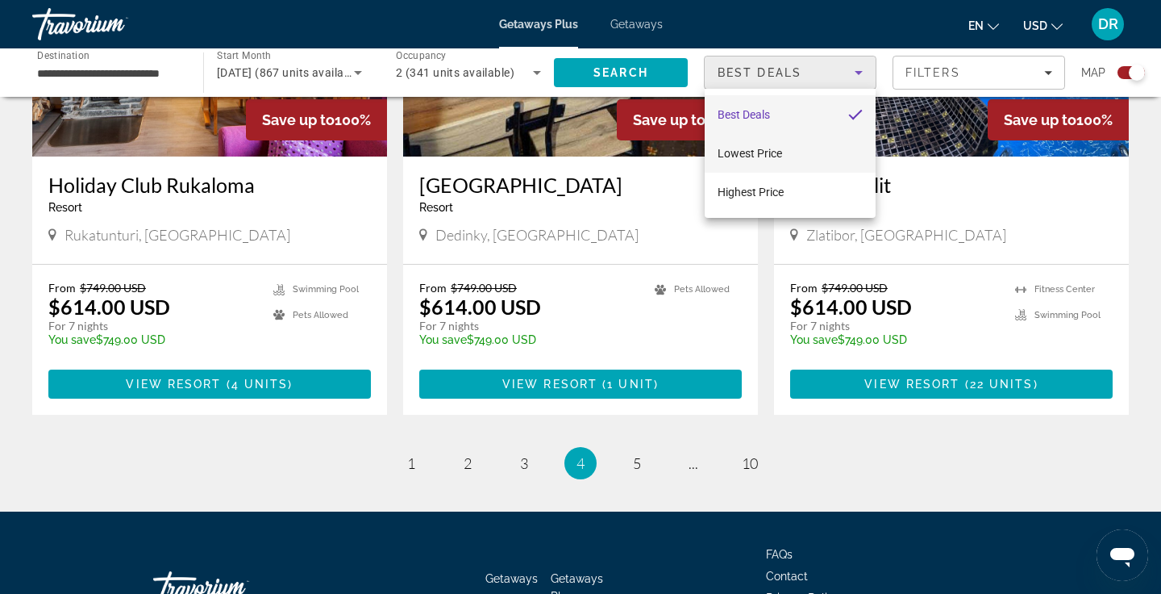
click at [802, 148] on mat-option "Lowest Price" at bounding box center [790, 153] width 171 height 39
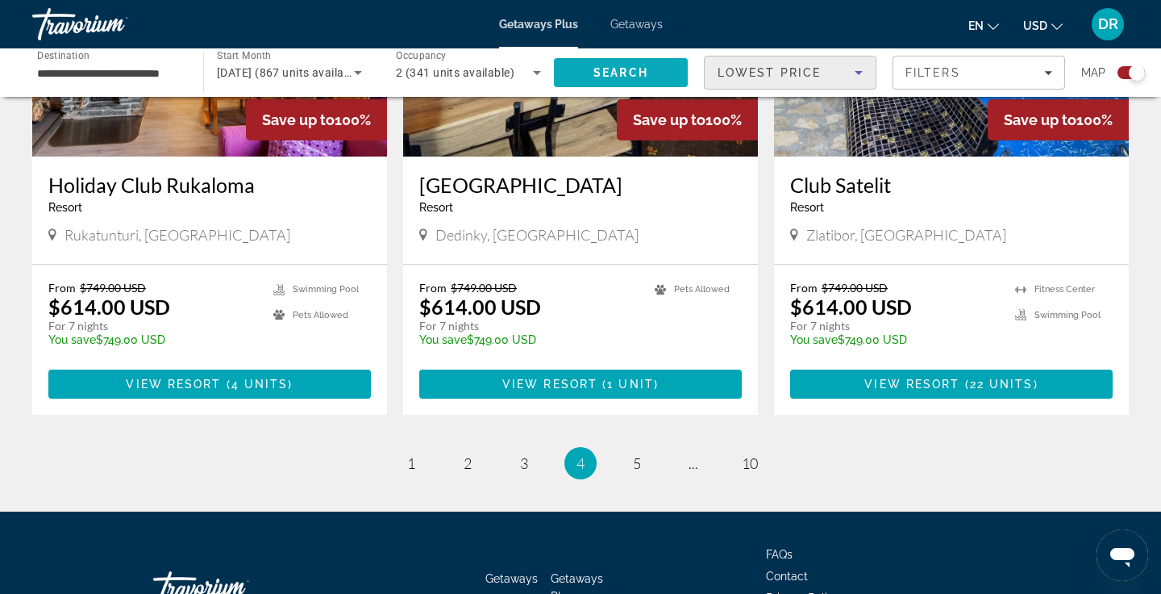
click at [670, 69] on span "Search" at bounding box center [621, 72] width 134 height 39
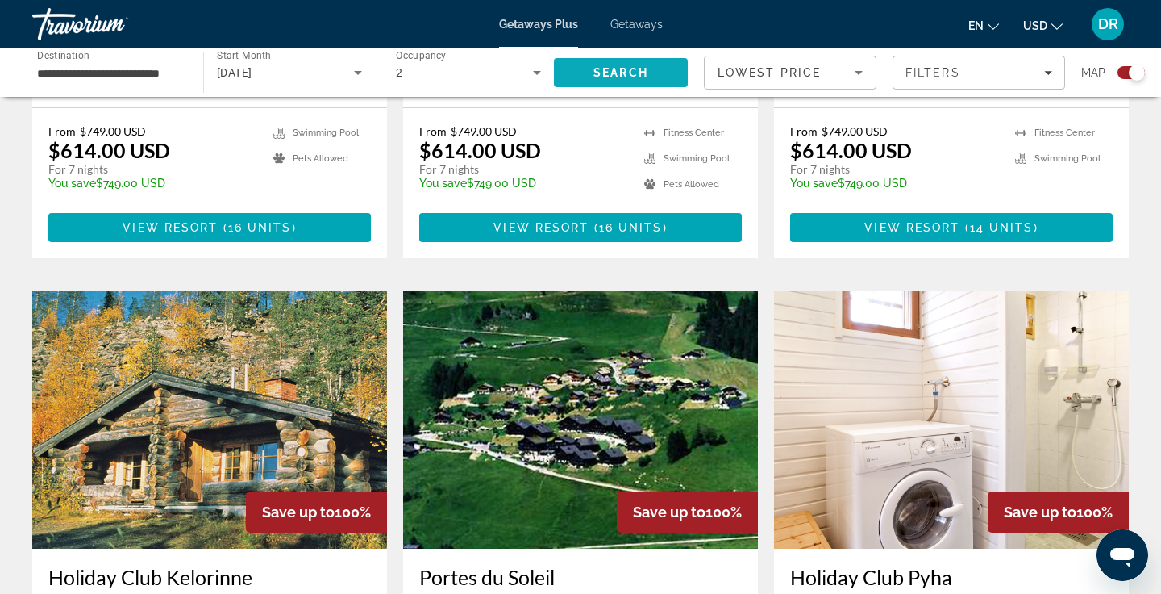
scroll to position [2125, 0]
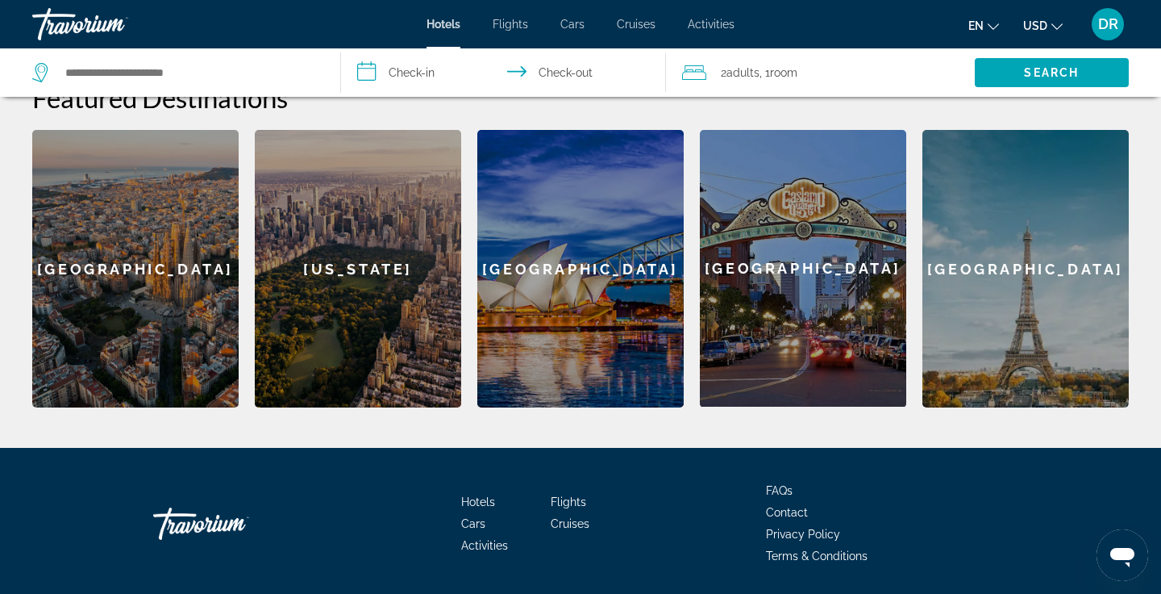
scroll to position [648, 0]
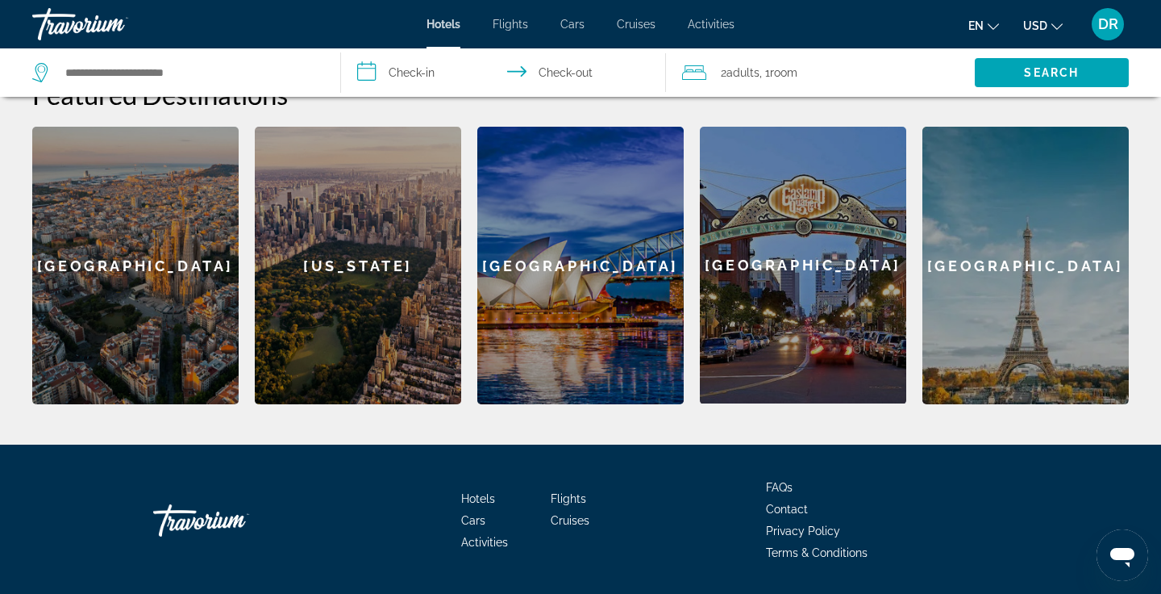
click at [1042, 263] on div "Paris" at bounding box center [1026, 265] width 206 height 277
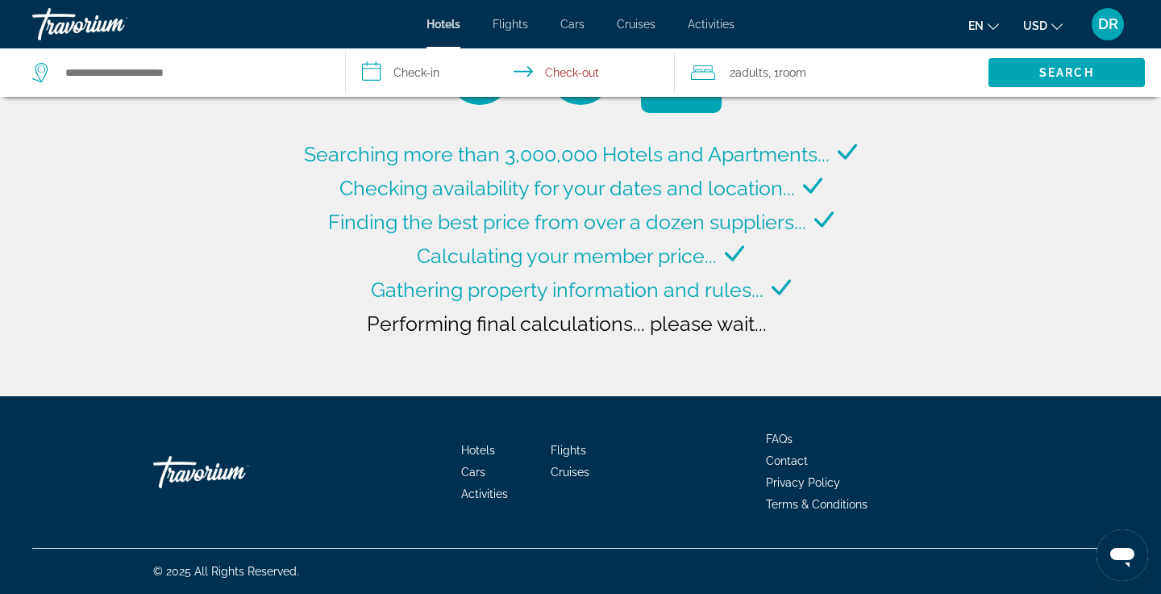
type input "**********"
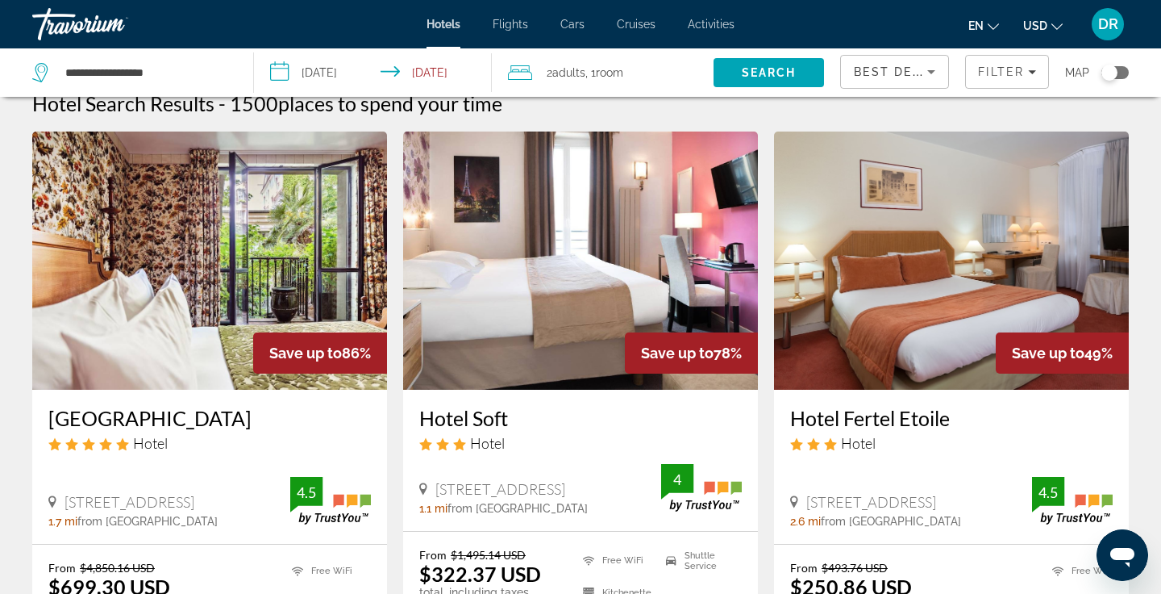
scroll to position [12, 0]
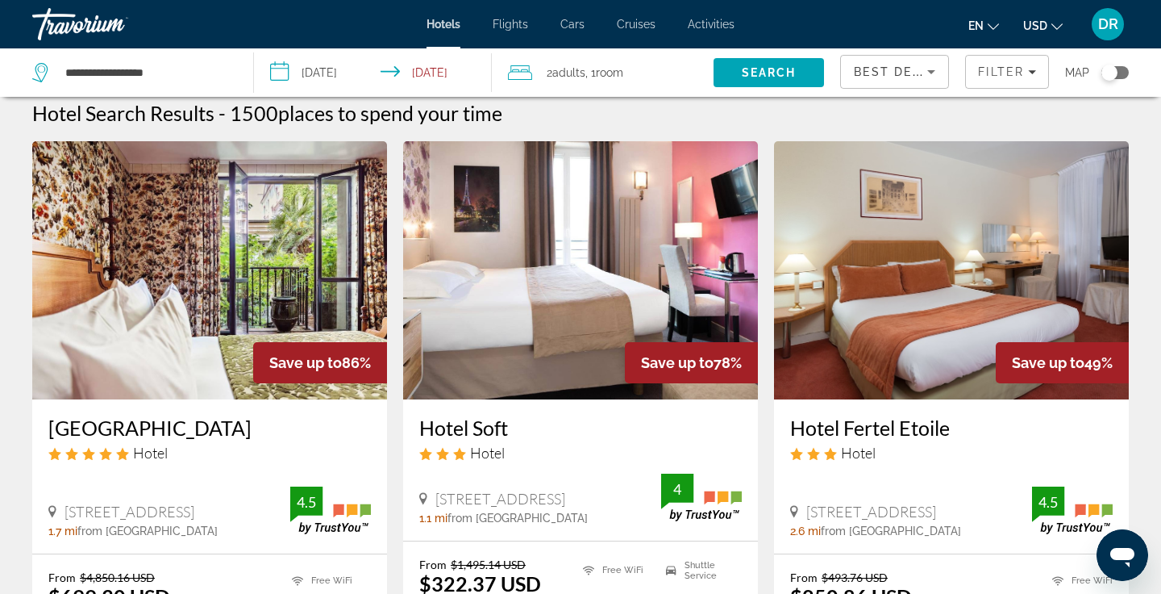
click at [338, 72] on input "**********" at bounding box center [376, 74] width 244 height 53
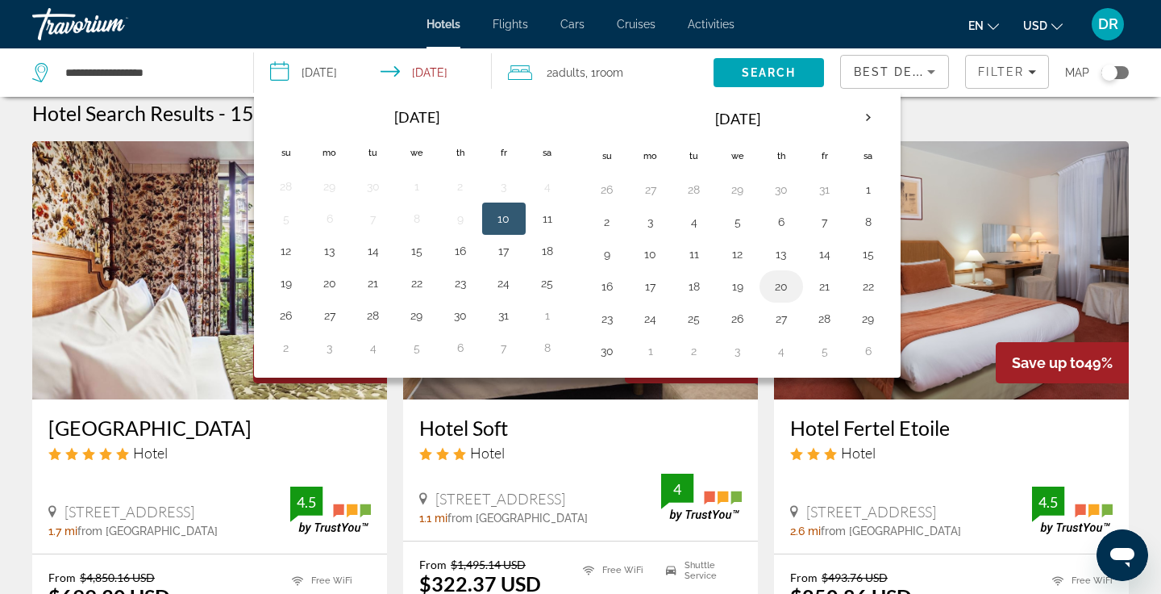
click at [782, 277] on button "20" at bounding box center [782, 286] width 26 height 23
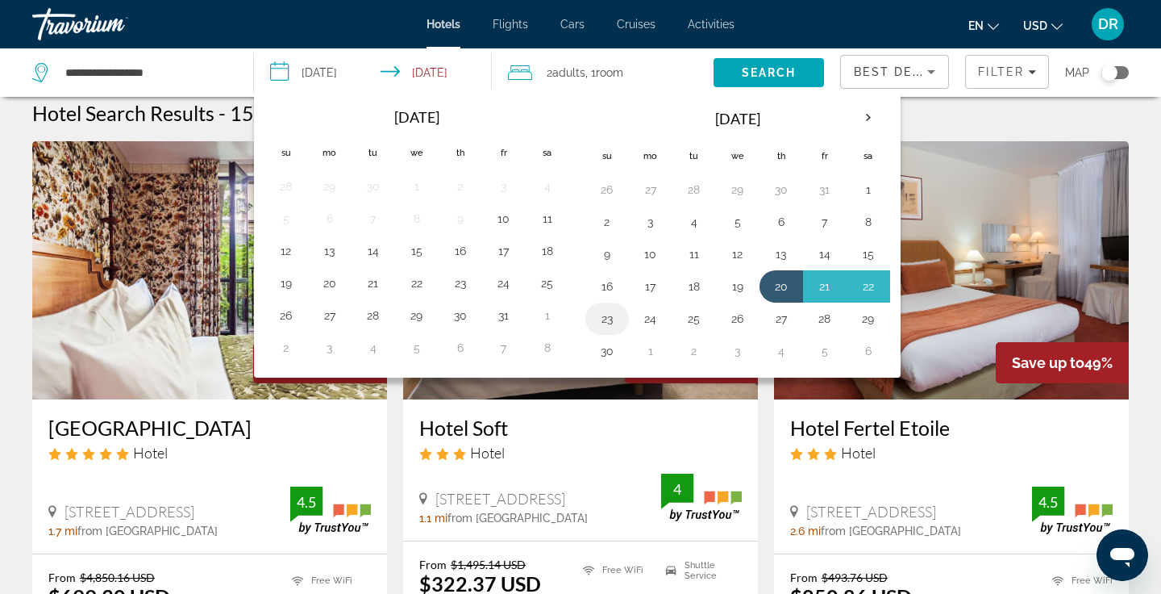
click at [614, 317] on button "23" at bounding box center [607, 318] width 26 height 23
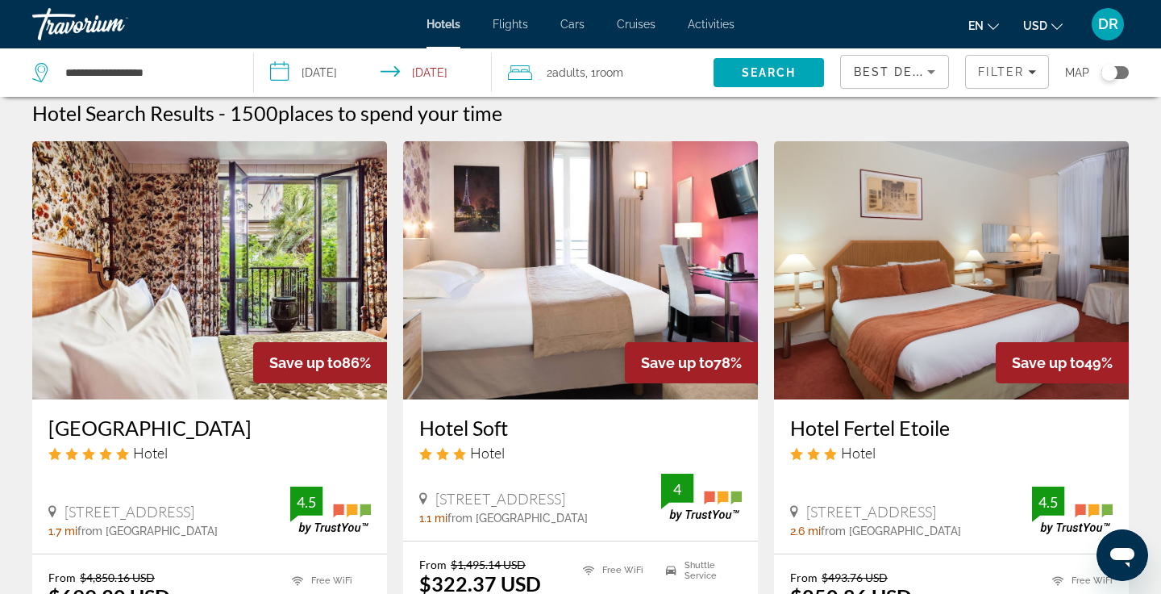
click at [334, 67] on input "**********" at bounding box center [376, 74] width 244 height 53
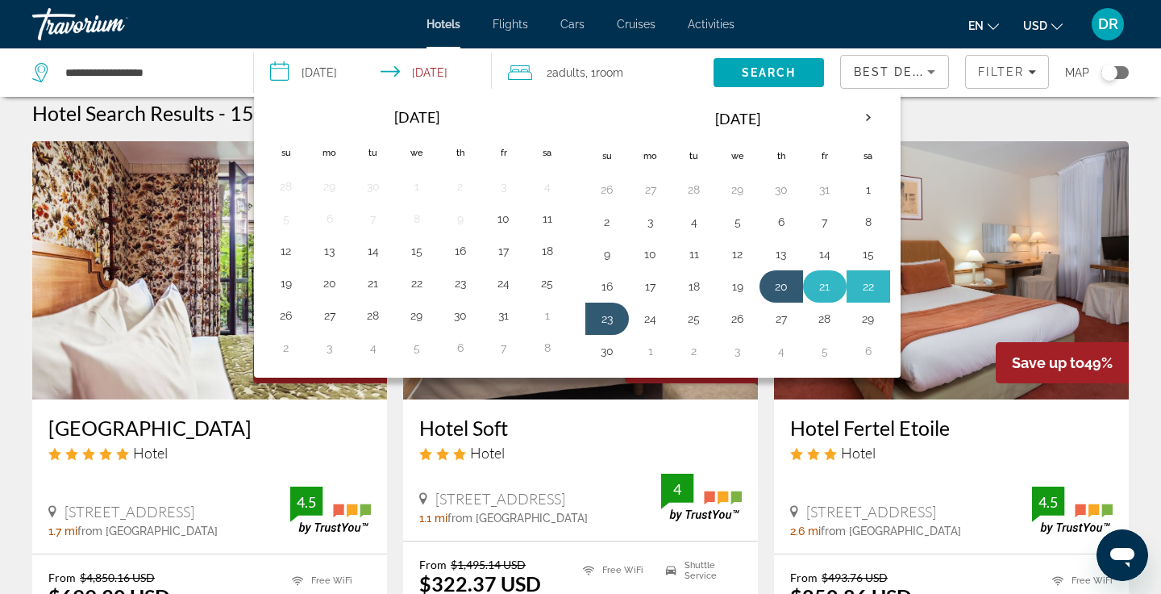
click at [831, 294] on button "21" at bounding box center [825, 286] width 26 height 23
click at [657, 323] on button "24" at bounding box center [651, 318] width 26 height 23
type input "**********"
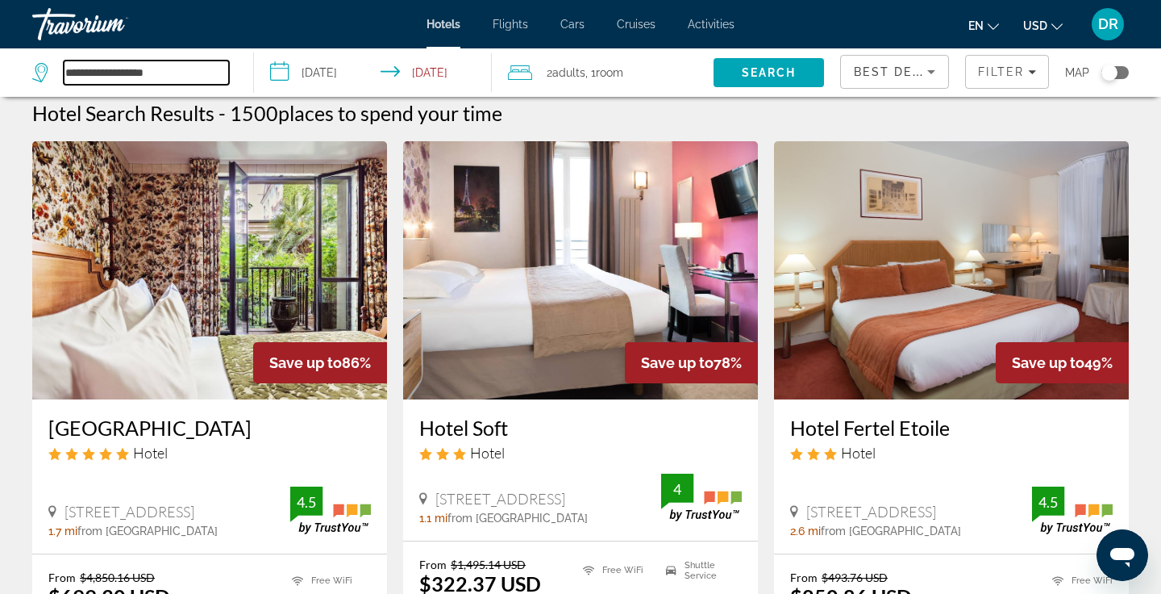
click at [142, 76] on input "**********" at bounding box center [146, 72] width 165 height 24
drag, startPoint x: 181, startPoint y: 73, endPoint x: 36, endPoint y: 68, distance: 145.3
click at [36, 68] on div "**********" at bounding box center [130, 72] width 197 height 24
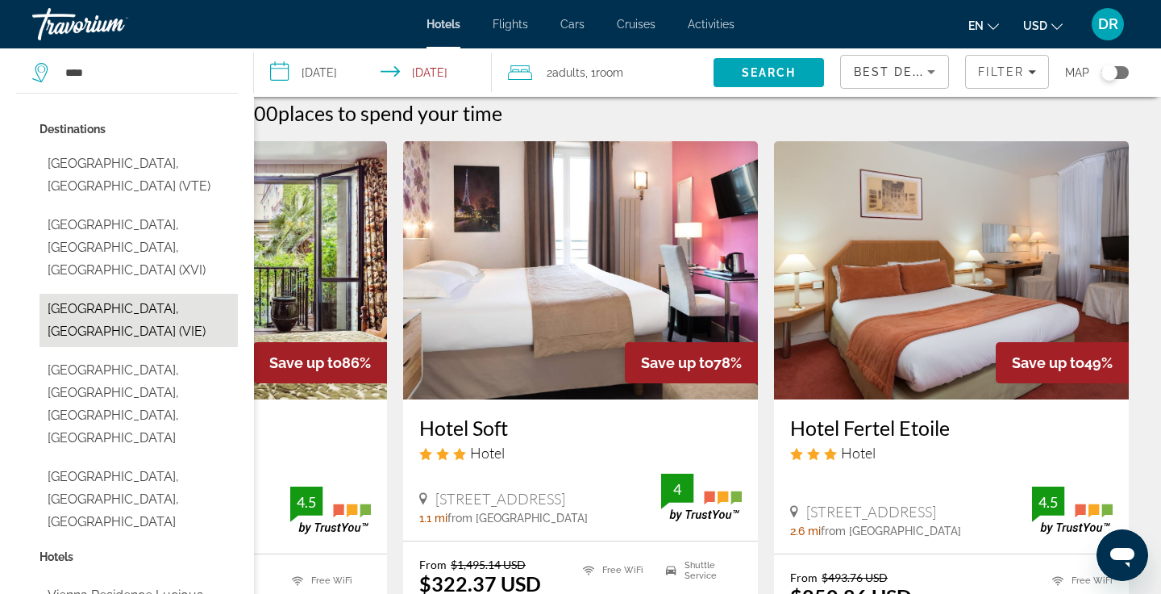
click at [151, 294] on button "Vienna, Austria (VIE)" at bounding box center [139, 320] width 198 height 53
type input "**********"
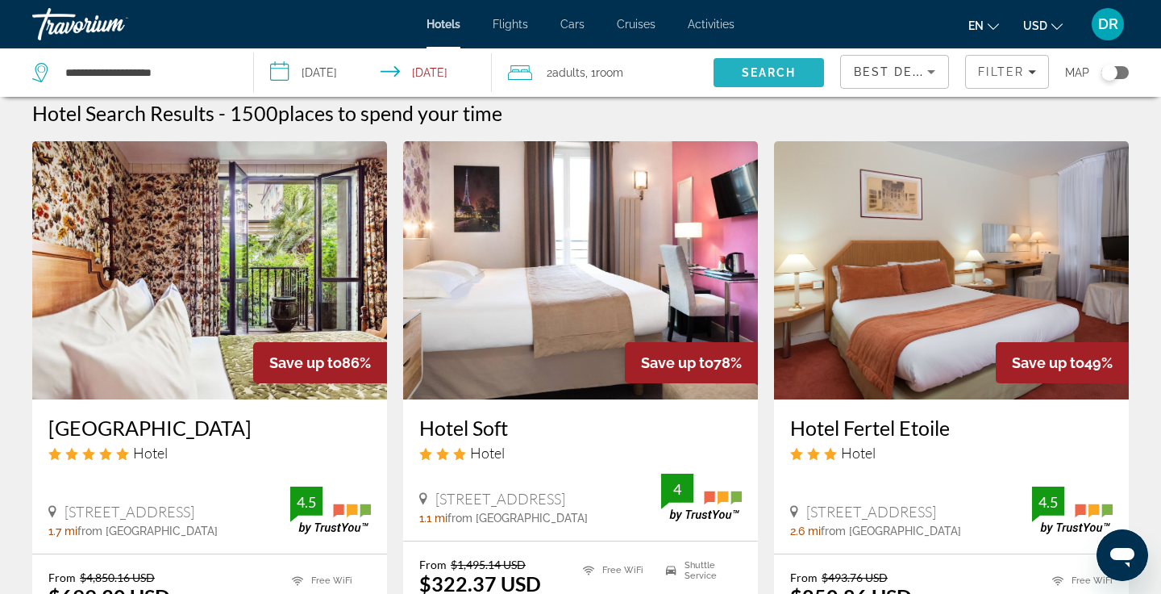
click at [766, 72] on span "Search" at bounding box center [769, 72] width 55 height 13
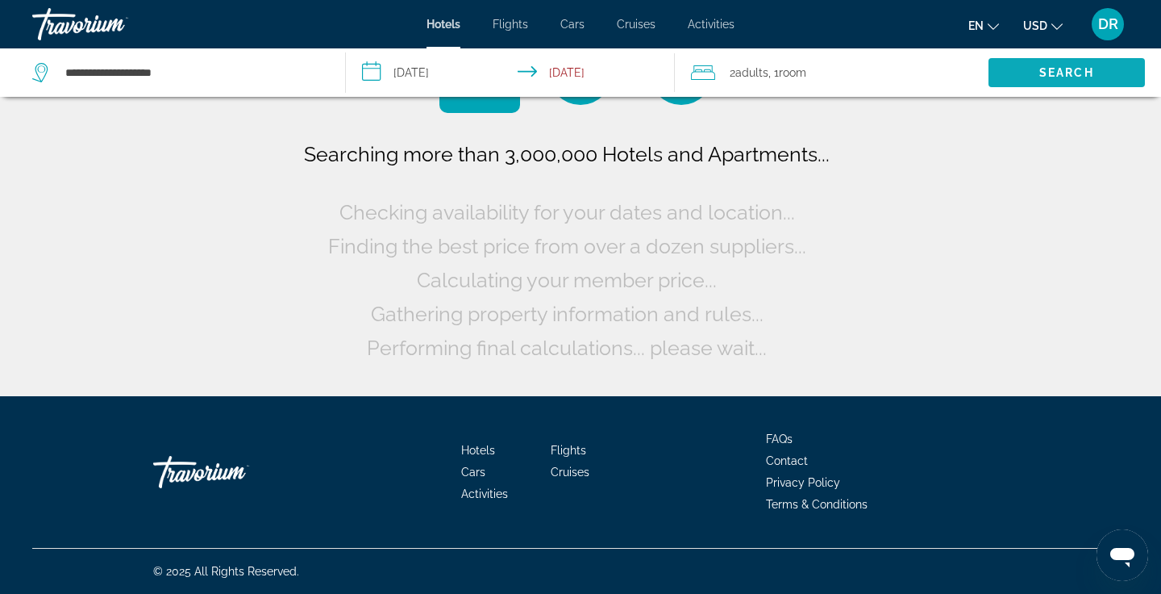
scroll to position [0, 0]
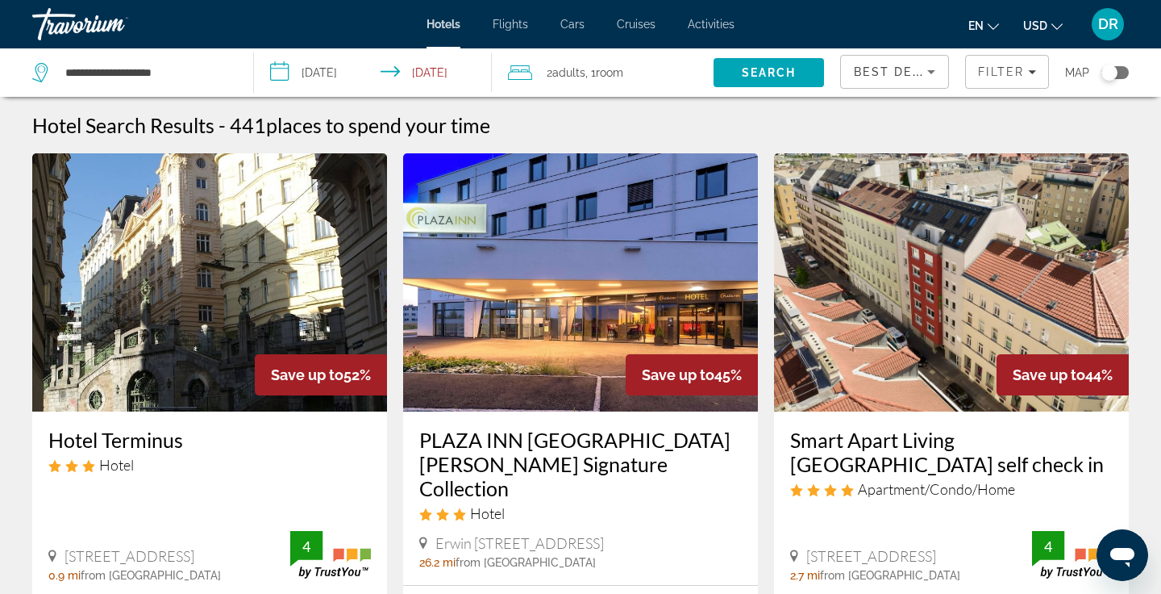
click at [1053, 25] on icon "Change currency" at bounding box center [1057, 26] width 11 height 6
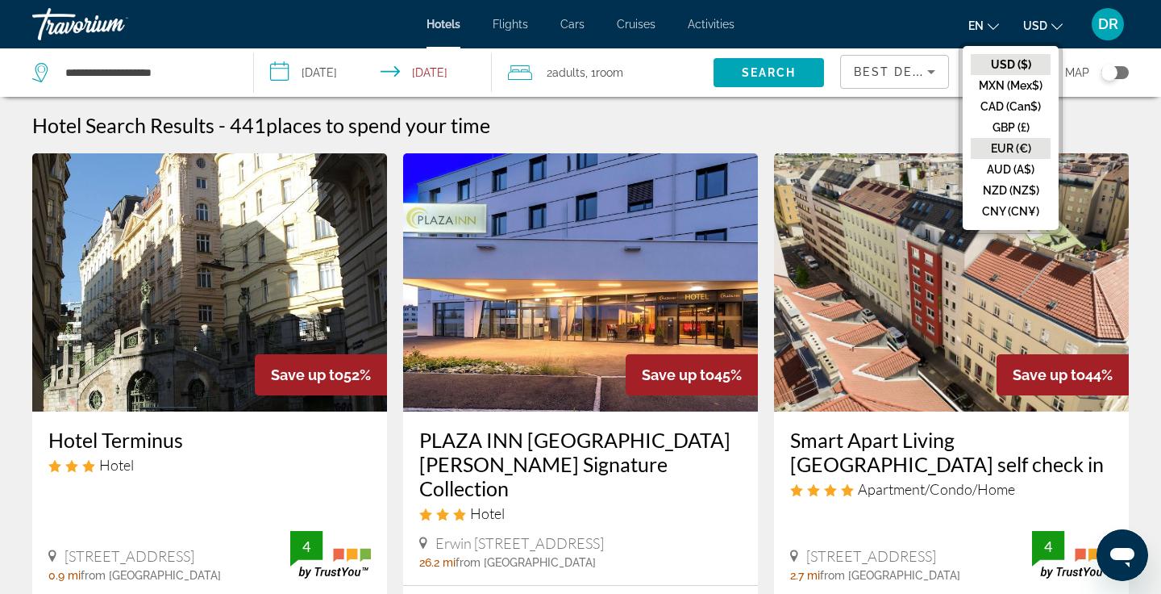
click at [1014, 151] on button "EUR (€)" at bounding box center [1011, 148] width 80 height 21
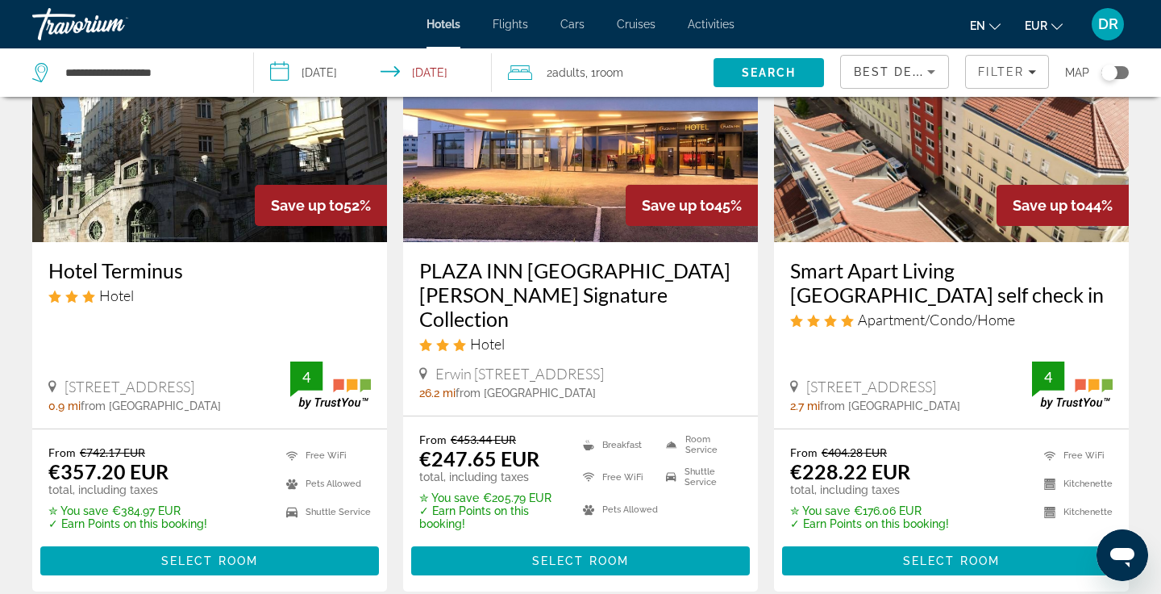
scroll to position [172, 0]
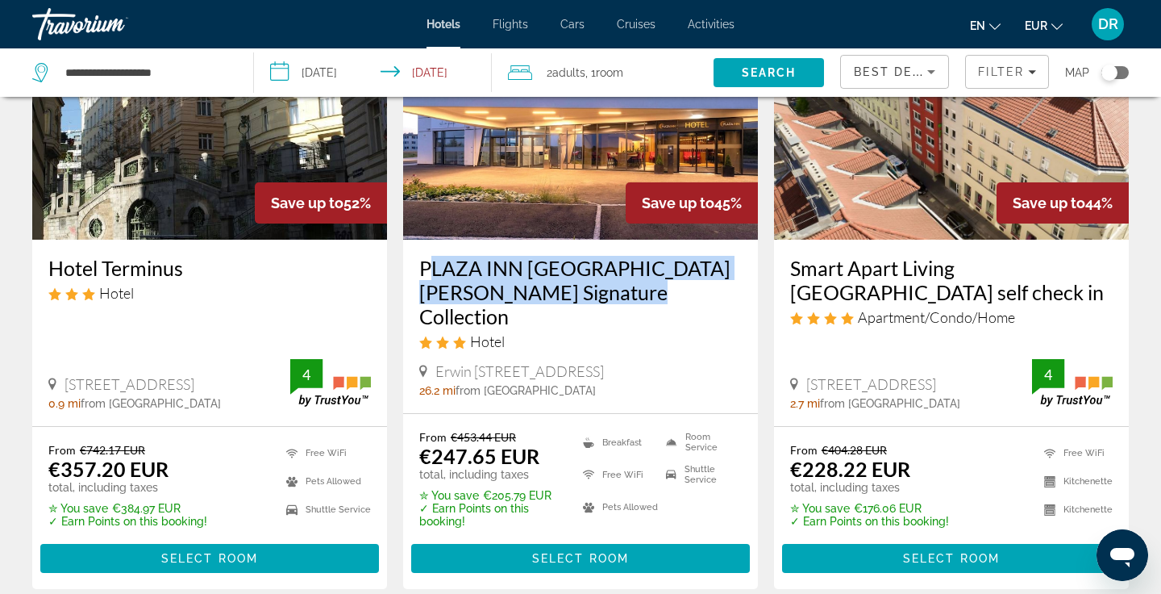
drag, startPoint x: 415, startPoint y: 262, endPoint x: 598, endPoint y: 297, distance: 186.4
click at [598, 297] on div "PLAZA INN Wiener Neustadt BW Signature Collection Hotel Erwin Schroedinger Stra…" at bounding box center [580, 326] width 355 height 173
copy h3 "PLAZA INN Wiener Neustadt BW Signature Collection"
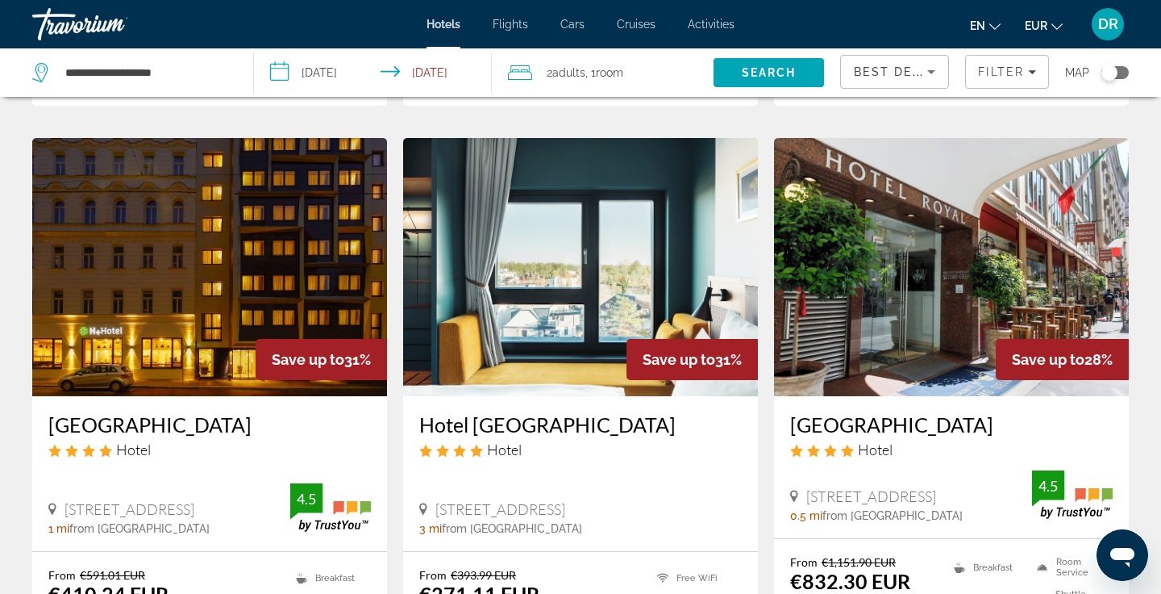
scroll to position [1249, 0]
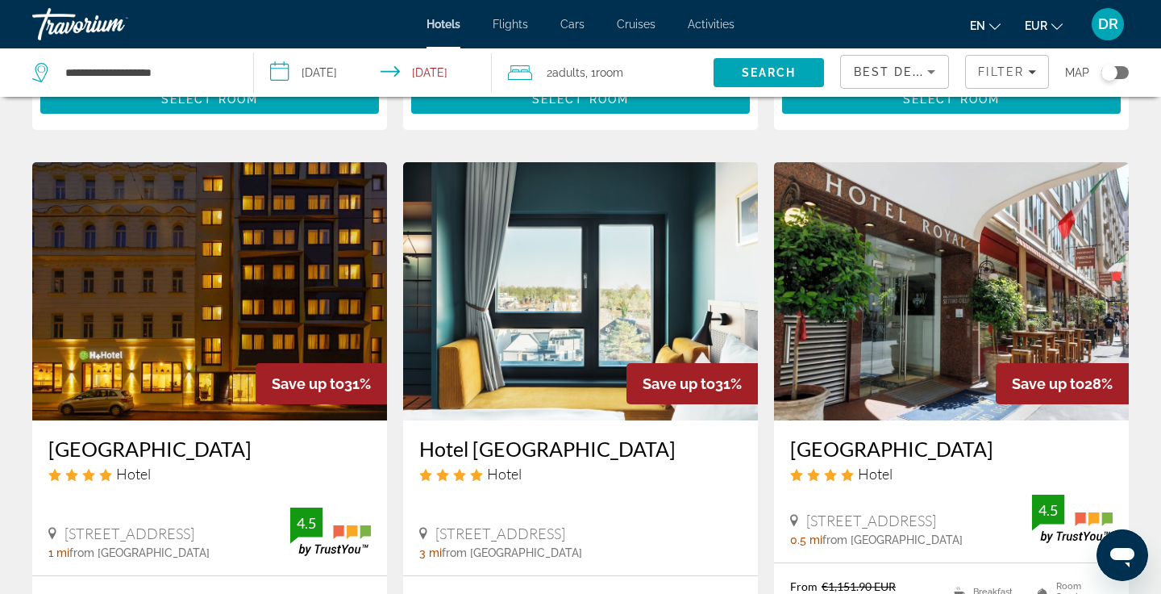
click at [511, 294] on img "Main content" at bounding box center [580, 291] width 355 height 258
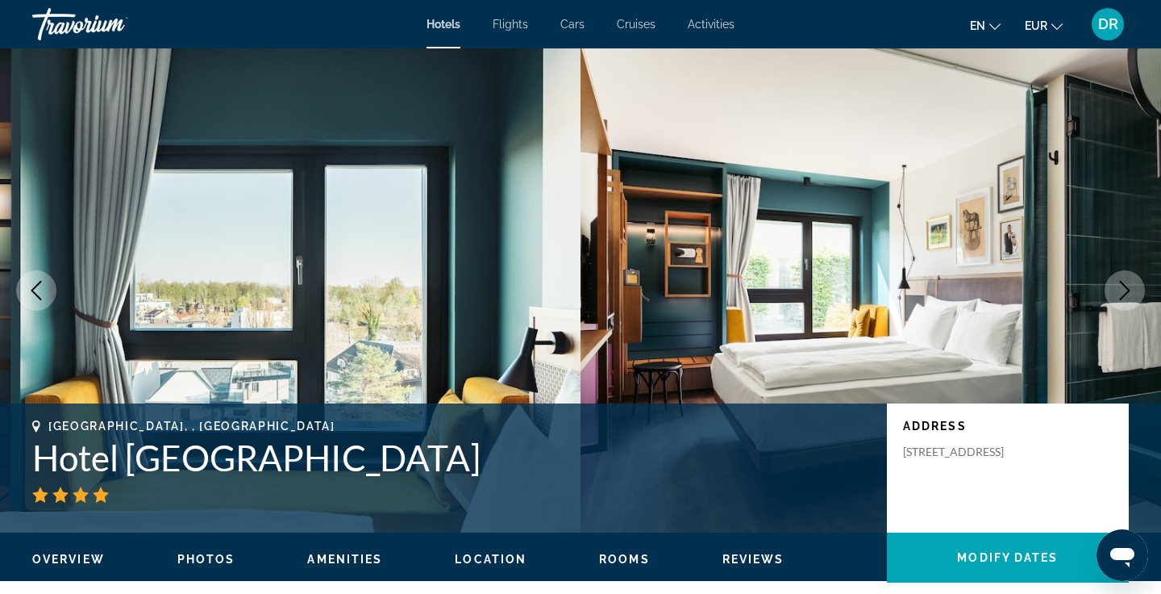
click at [1128, 288] on icon "Next image" at bounding box center [1125, 290] width 10 height 19
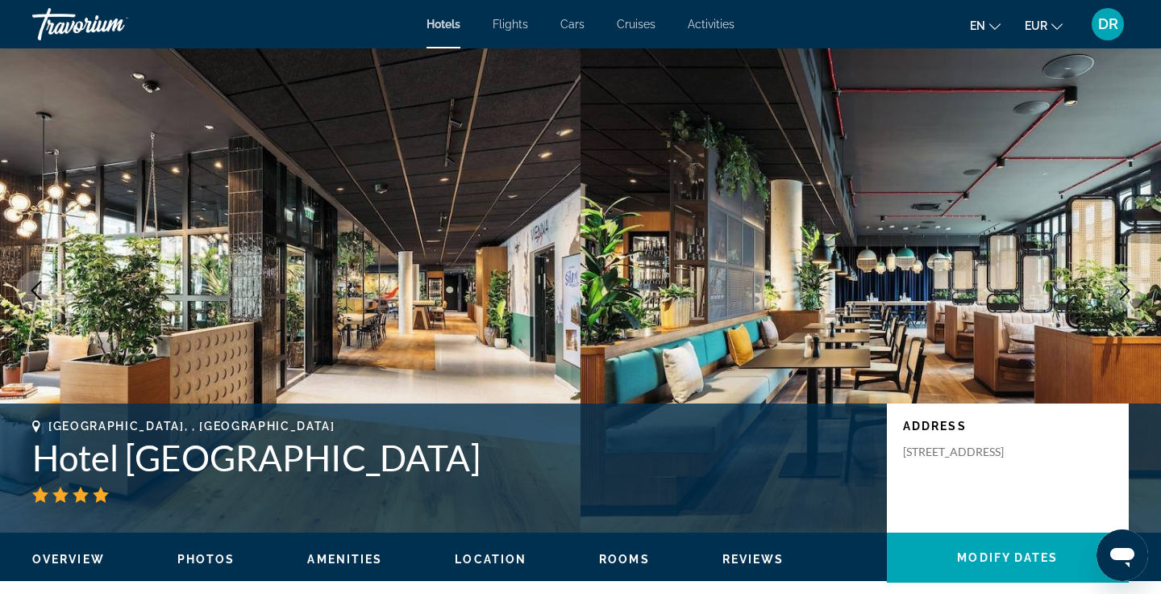
click at [1128, 288] on icon "Next image" at bounding box center [1125, 290] width 10 height 19
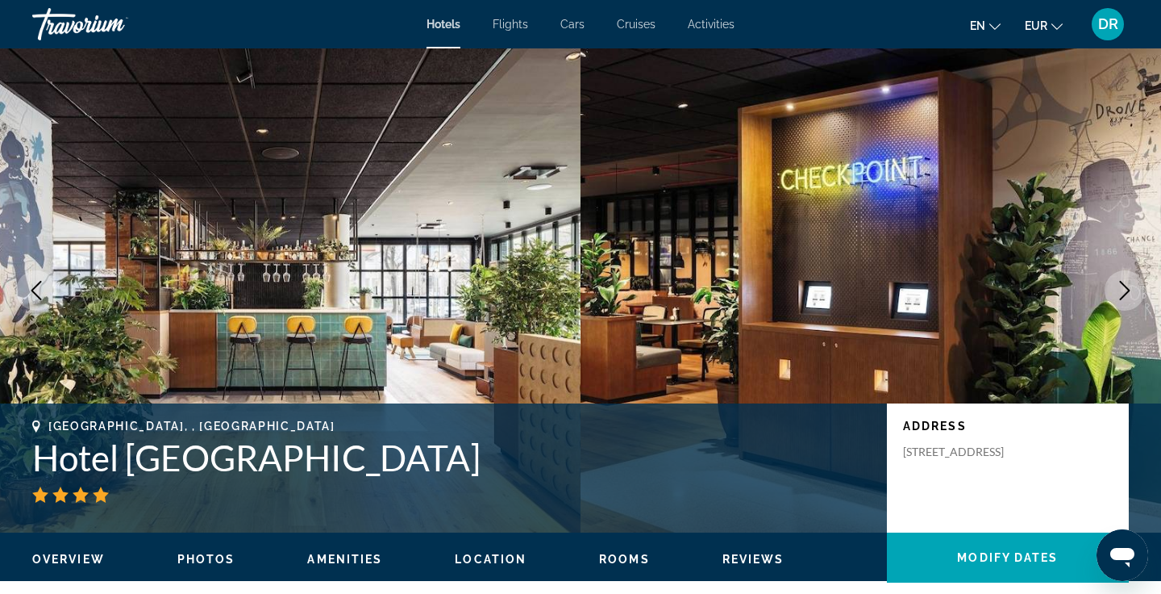
click at [1128, 288] on icon "Next image" at bounding box center [1125, 290] width 10 height 19
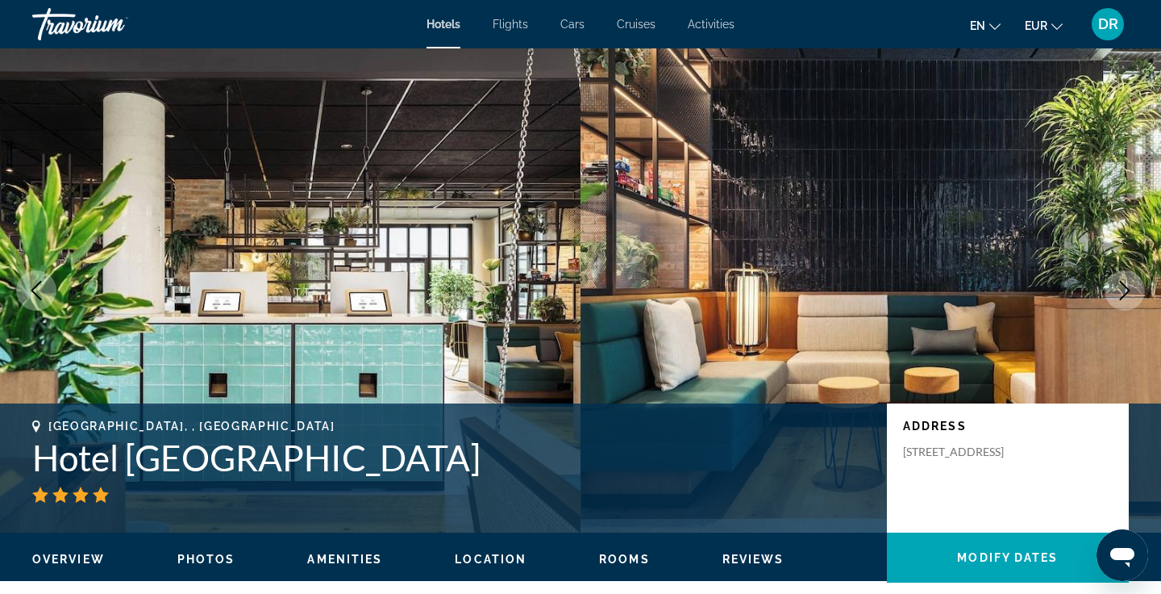
click at [1128, 288] on icon "Next image" at bounding box center [1125, 290] width 10 height 19
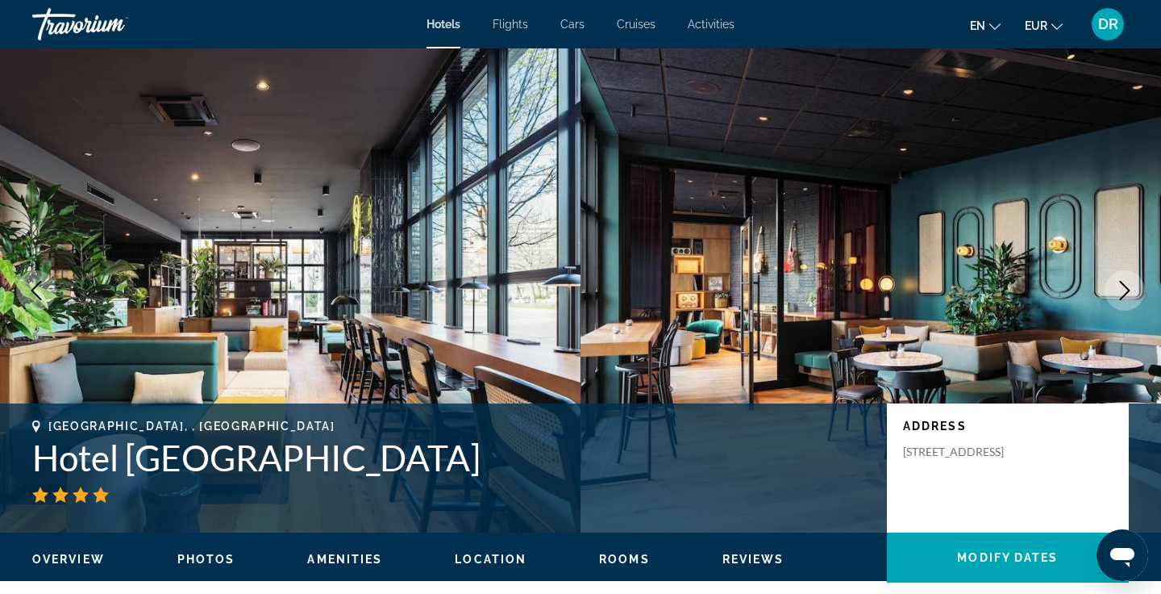
click at [1128, 288] on icon "Next image" at bounding box center [1125, 290] width 10 height 19
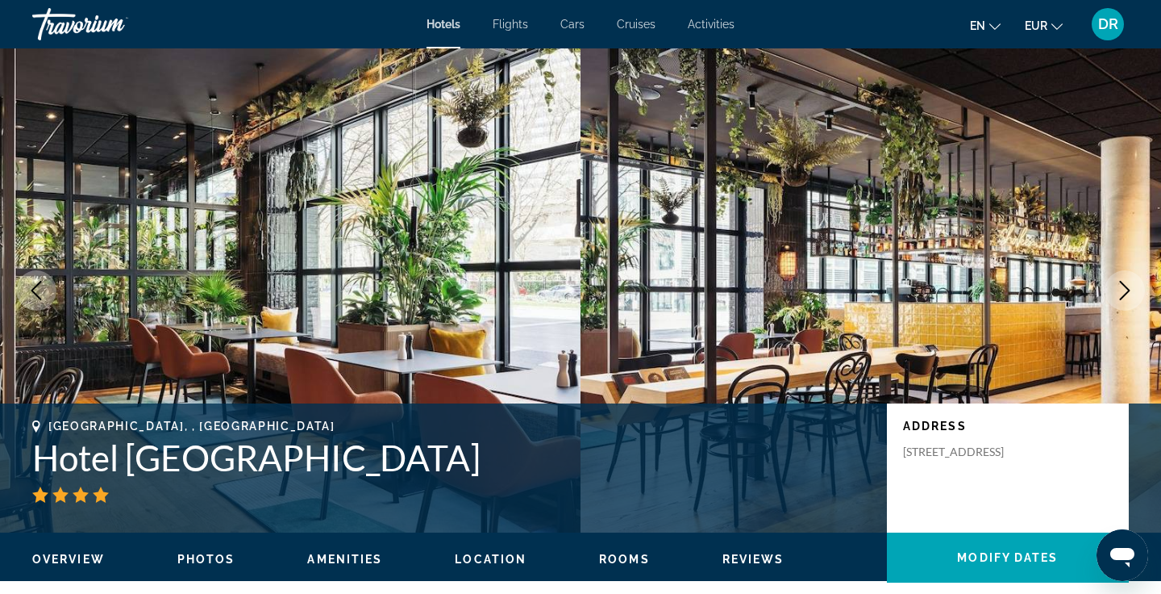
click at [1128, 288] on icon "Next image" at bounding box center [1125, 290] width 10 height 19
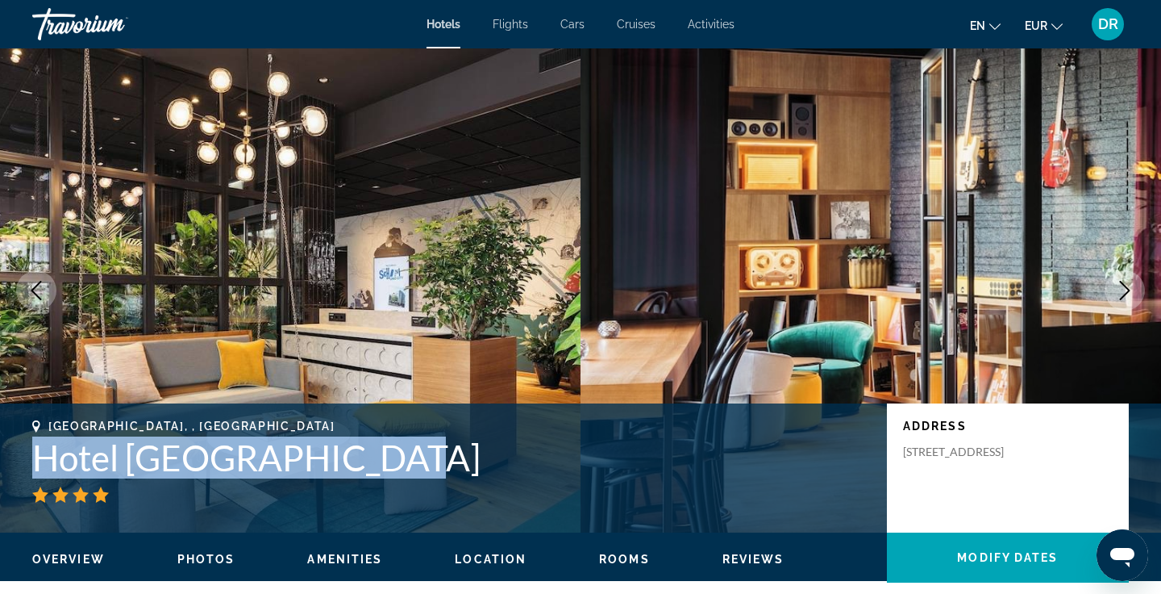
drag, startPoint x: 32, startPoint y: 460, endPoint x: 411, endPoint y: 453, distance: 378.3
click at [411, 453] on h1 "Hotel Schani Uno City" at bounding box center [451, 457] width 839 height 42
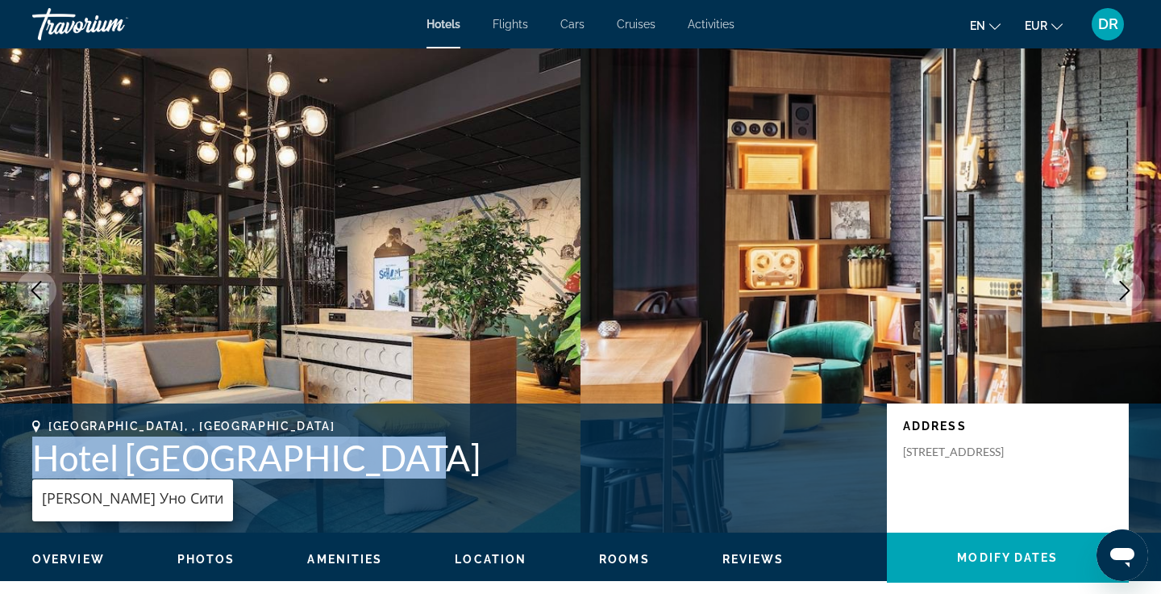
copy h1 "Hotel Schani Uno City"
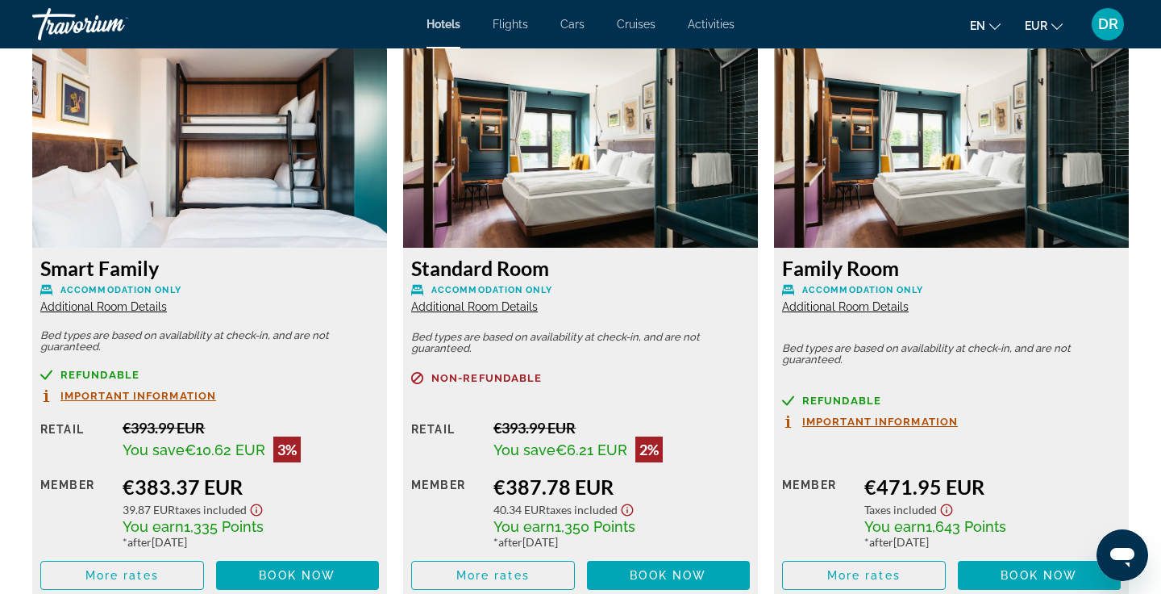
scroll to position [2822, 0]
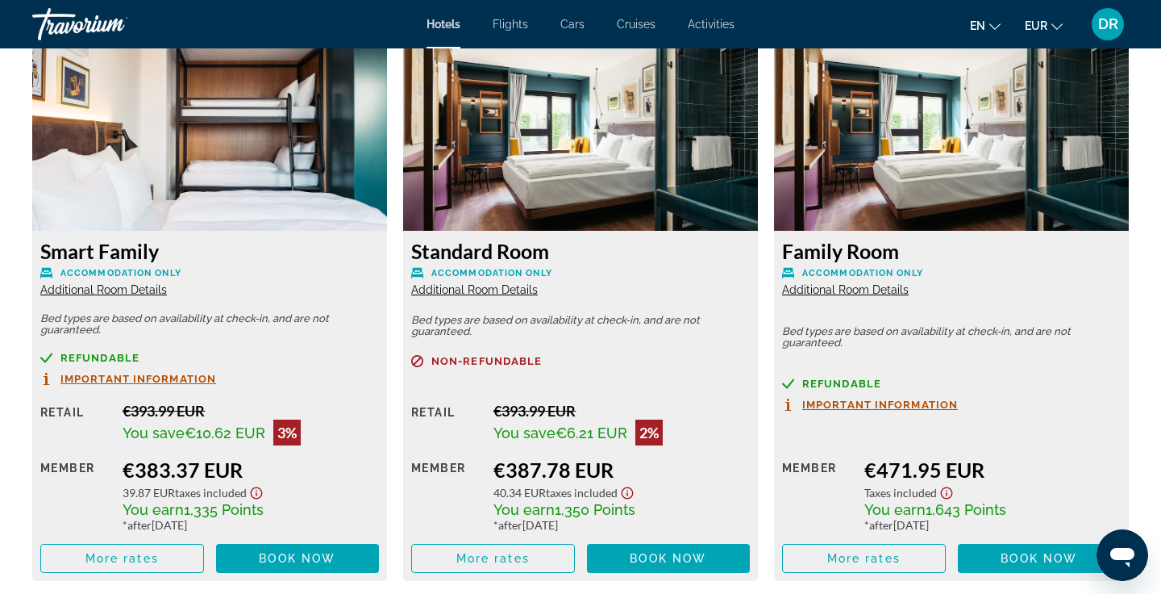
click at [950, 495] on icon "Show Taxes and Fees disclaimer" at bounding box center [946, 493] width 19 height 15
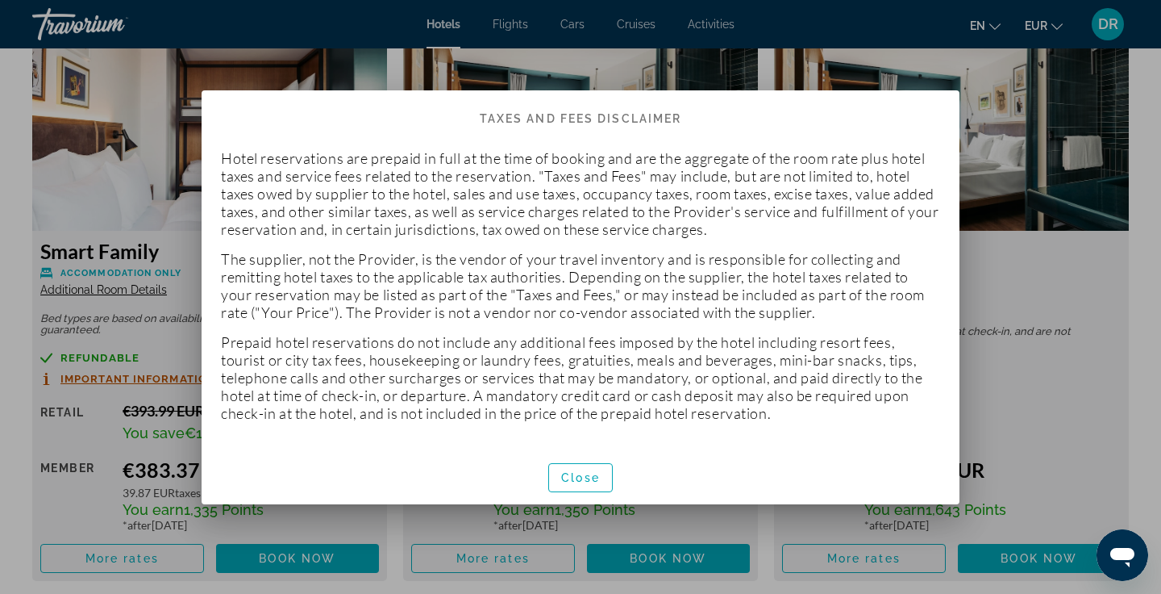
scroll to position [0, 0]
click at [580, 485] on span "button" at bounding box center [580, 477] width 63 height 39
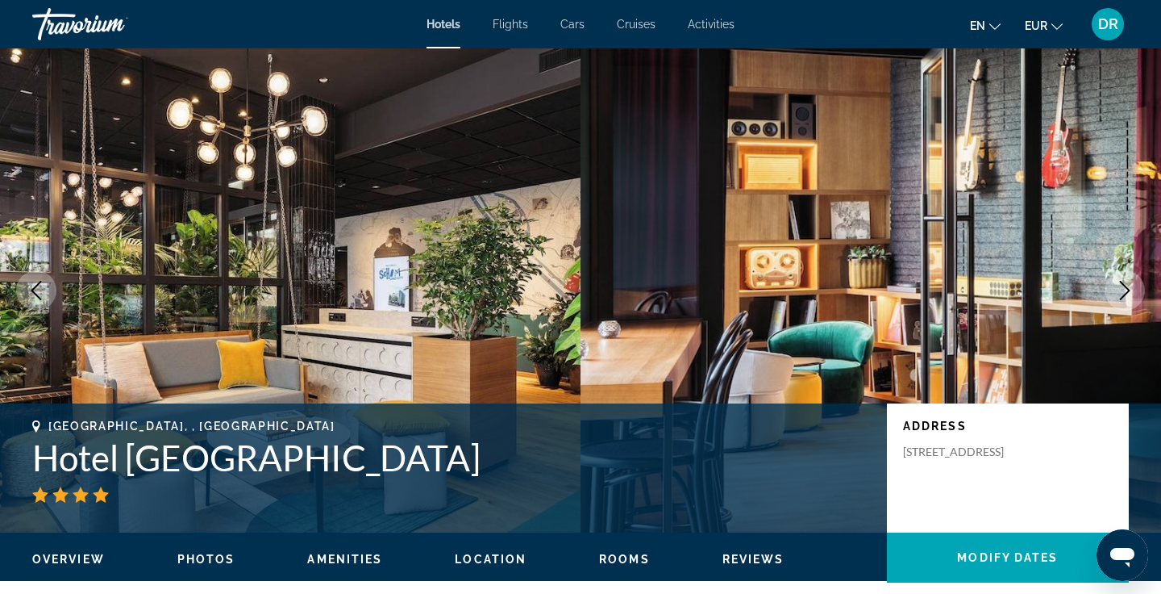
scroll to position [2822, 0]
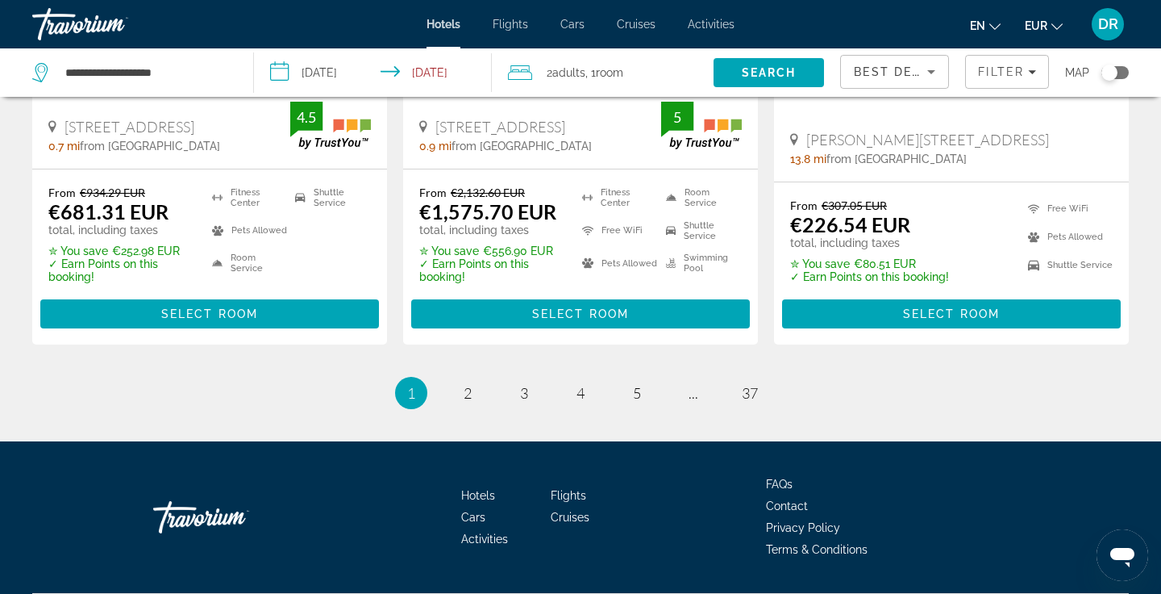
scroll to position [2276, 0]
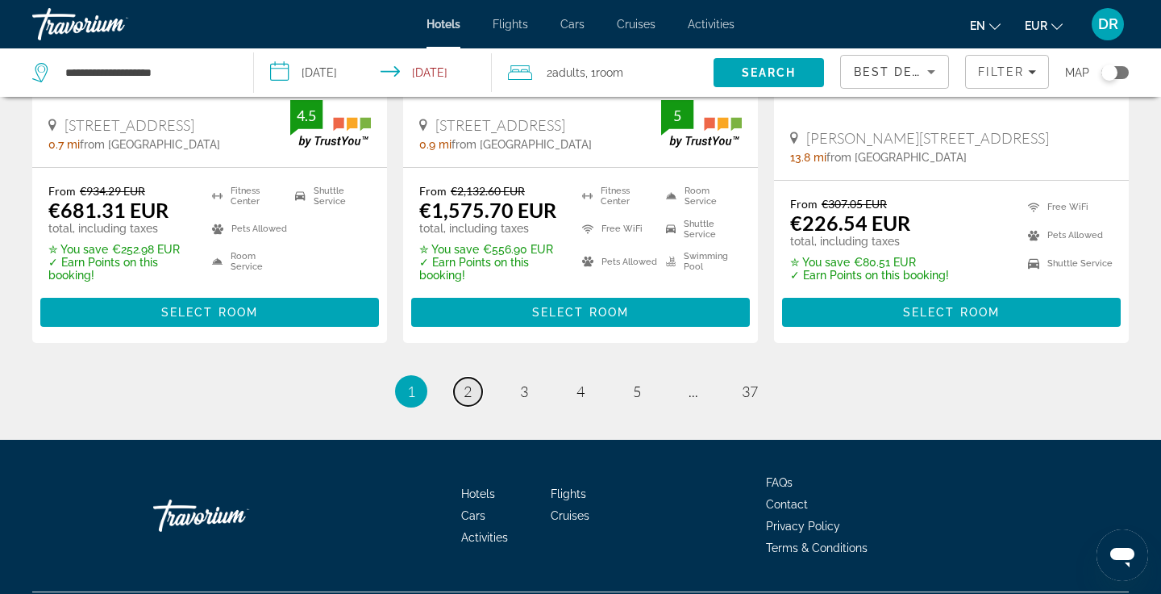
click at [468, 382] on span "2" at bounding box center [468, 391] width 8 height 18
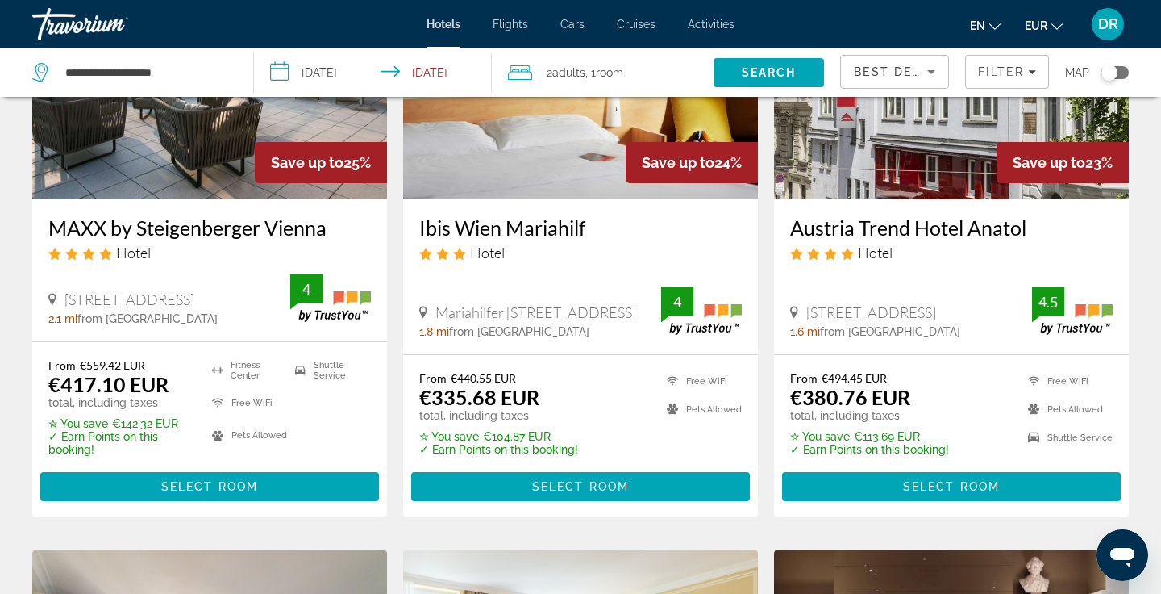
scroll to position [835, 0]
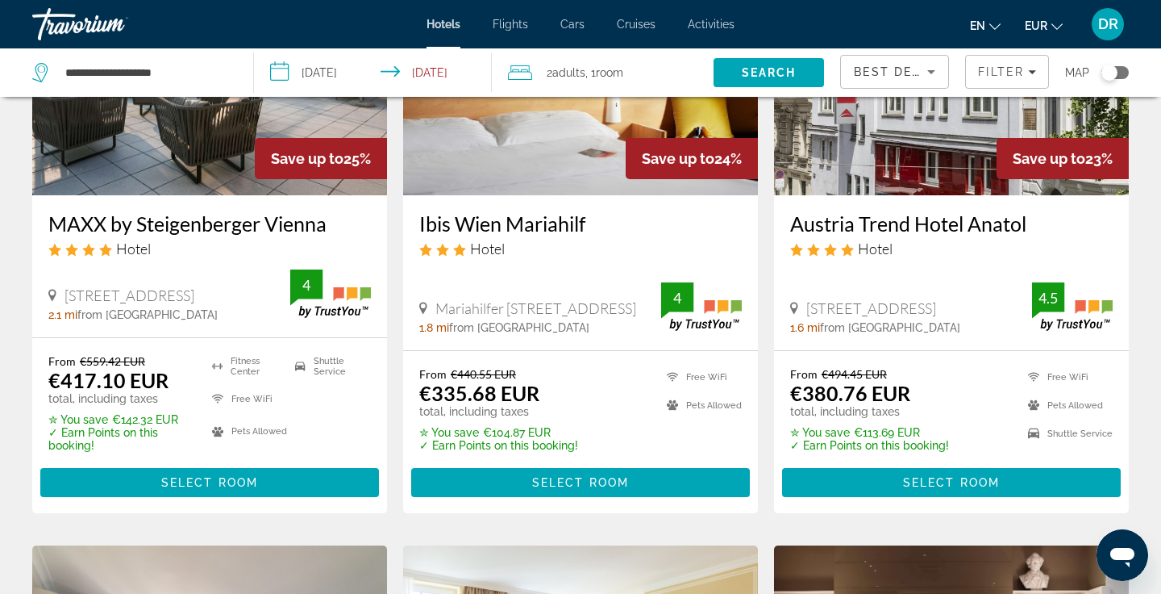
click at [256, 227] on h3 "MAXX by Steigenberger Vienna" at bounding box center [209, 223] width 323 height 24
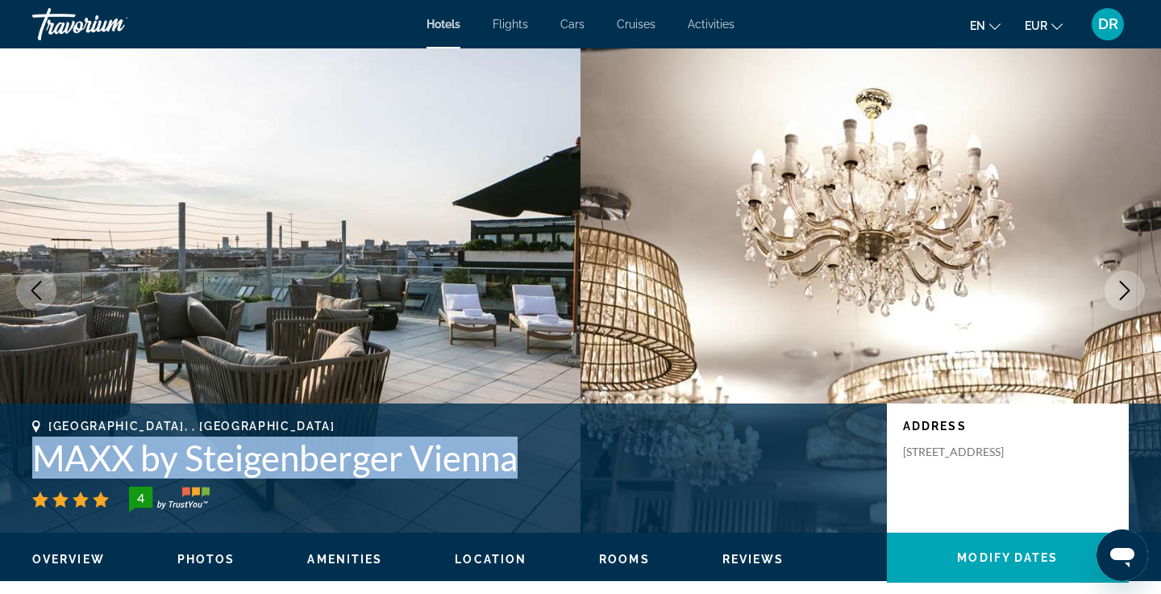
drag, startPoint x: 35, startPoint y: 457, endPoint x: 535, endPoint y: 472, distance: 499.5
click at [535, 472] on h1 "MAXX by Steigenberger Vienna" at bounding box center [451, 457] width 839 height 42
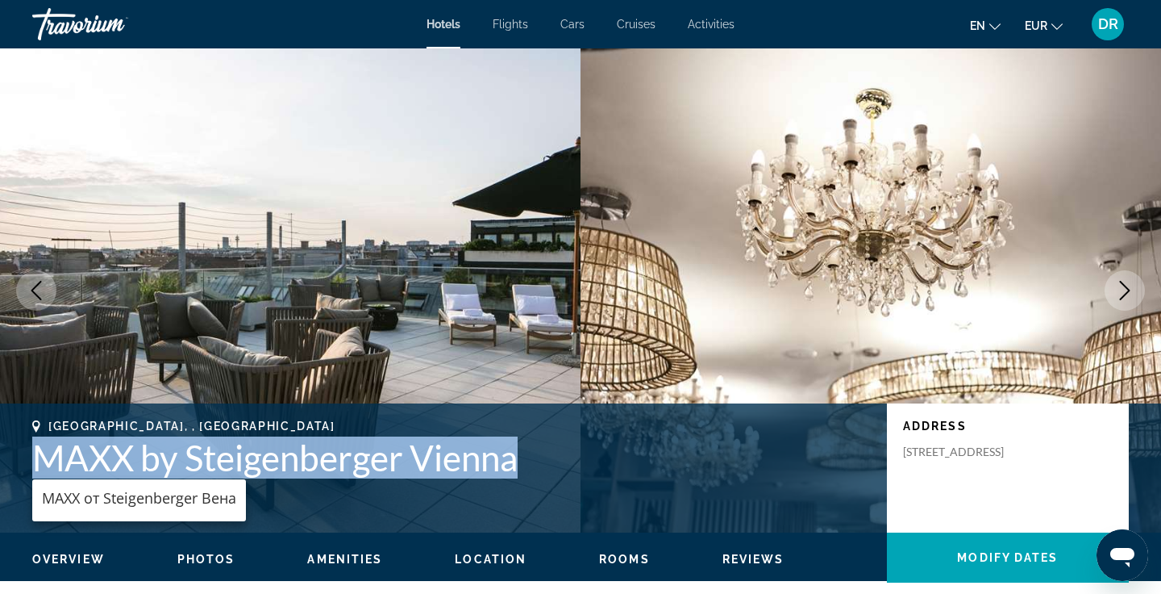
copy h1 "MAXX by Steigenberger Vienna"
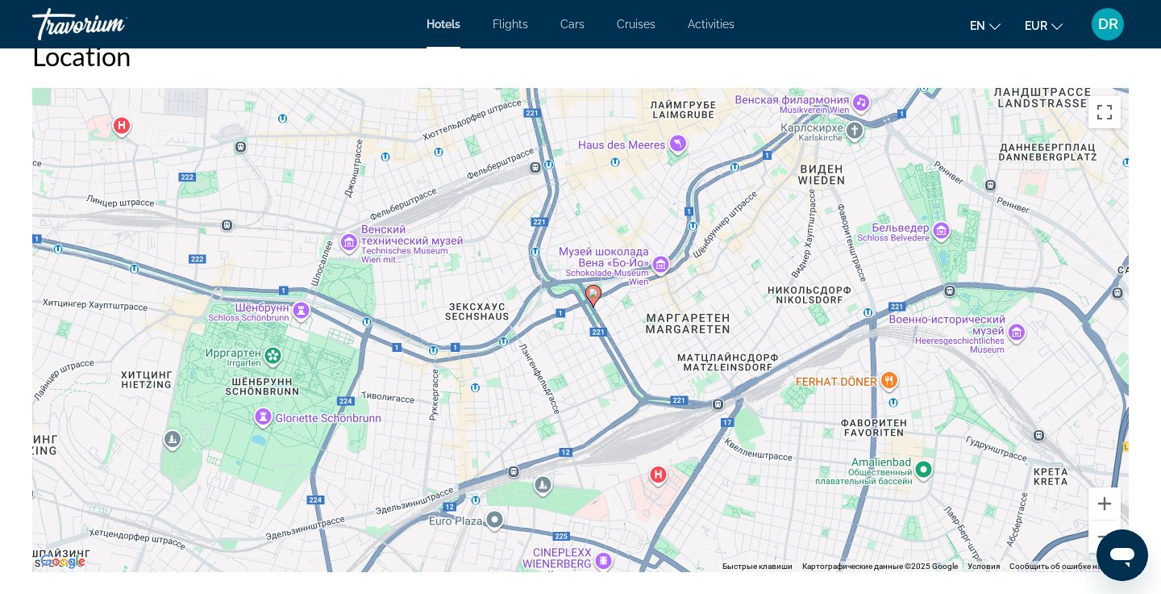
scroll to position [1366, 0]
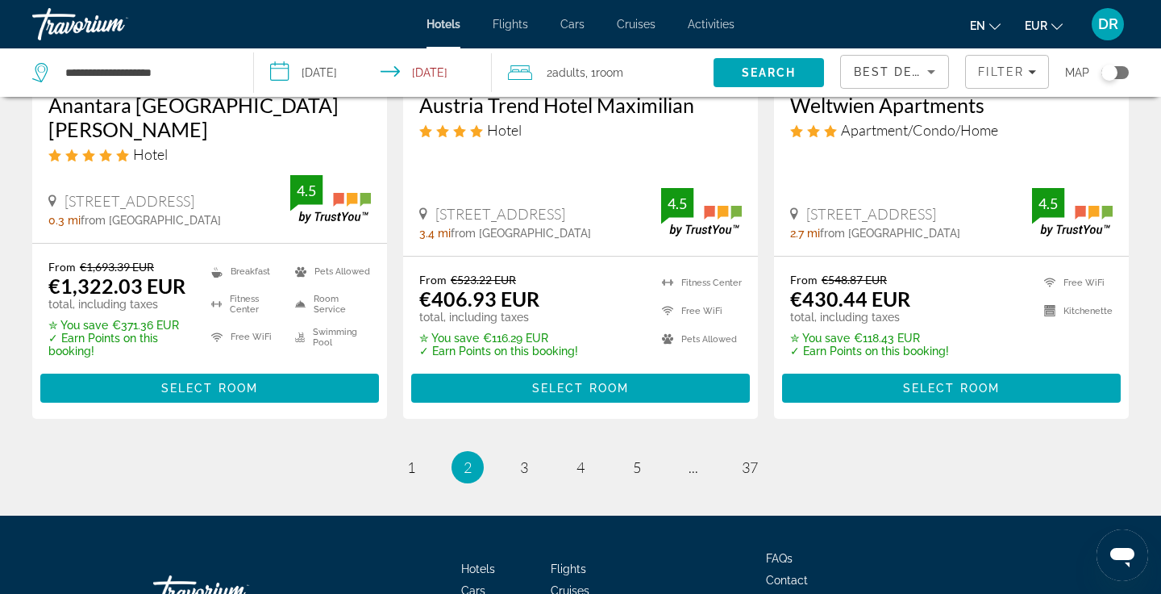
scroll to position [2292, 0]
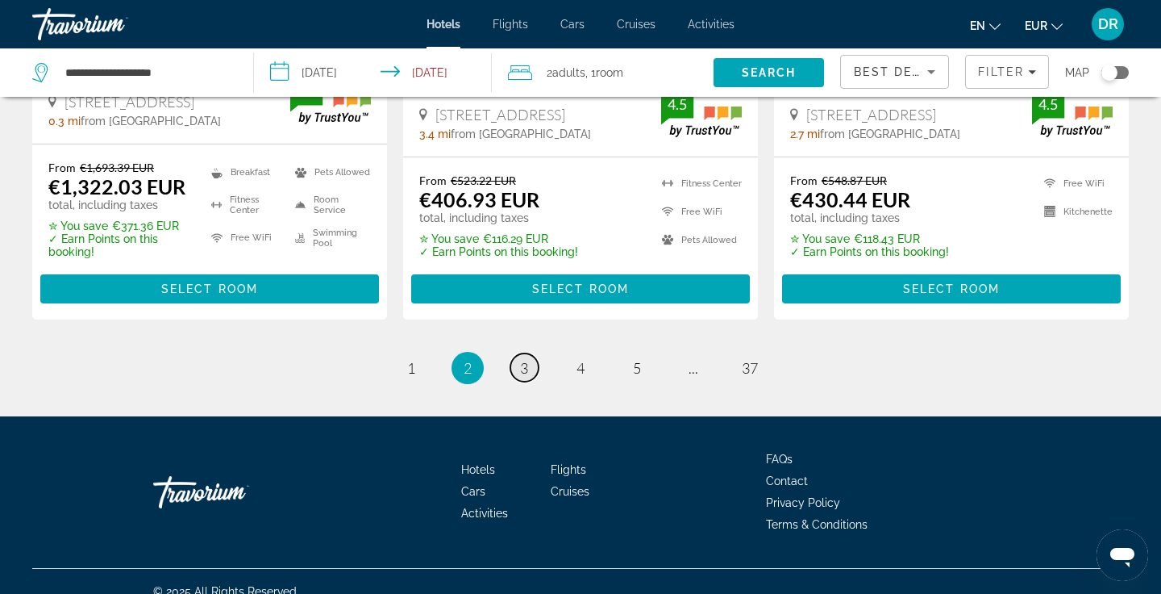
click at [527, 359] on span "3" at bounding box center [524, 368] width 8 height 18
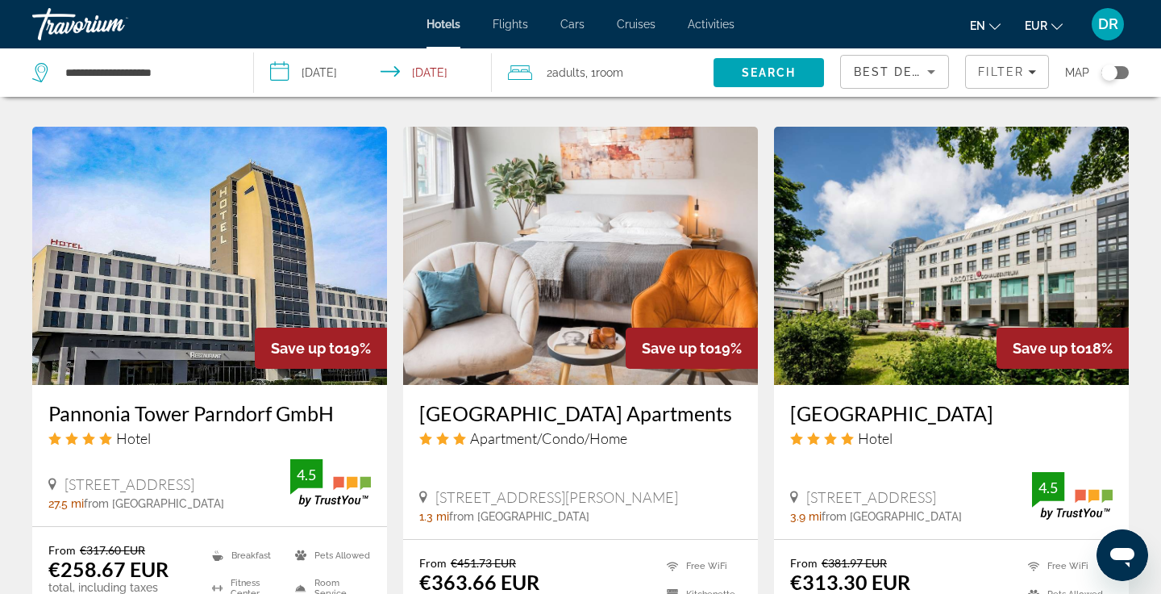
scroll to position [1263, 0]
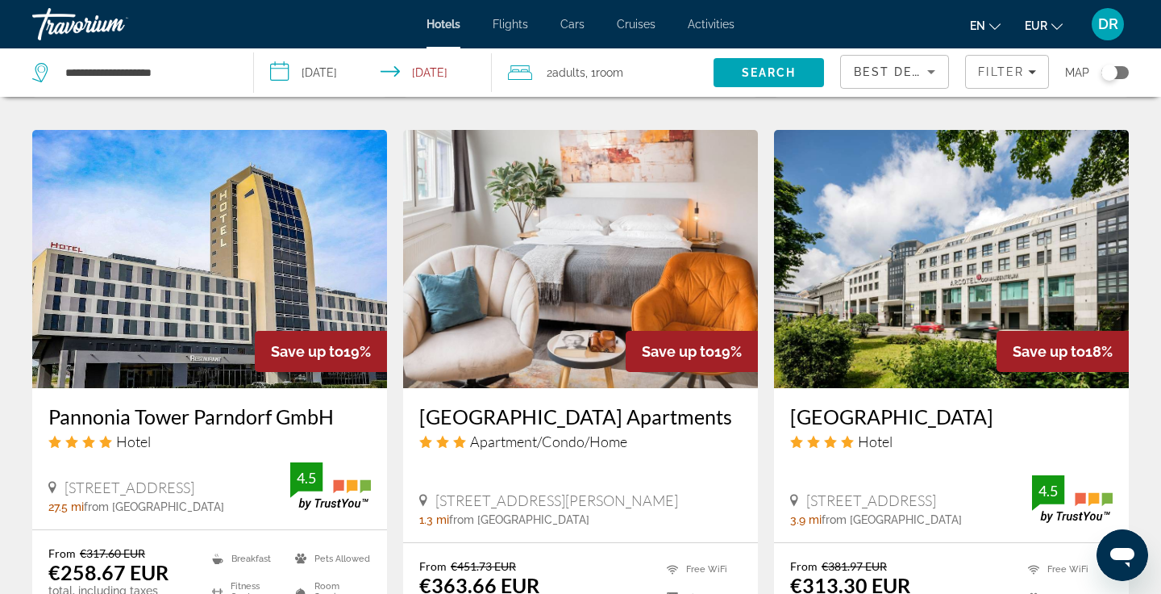
click at [469, 415] on h3 "Urban Island Riverside Apartments" at bounding box center [580, 416] width 323 height 24
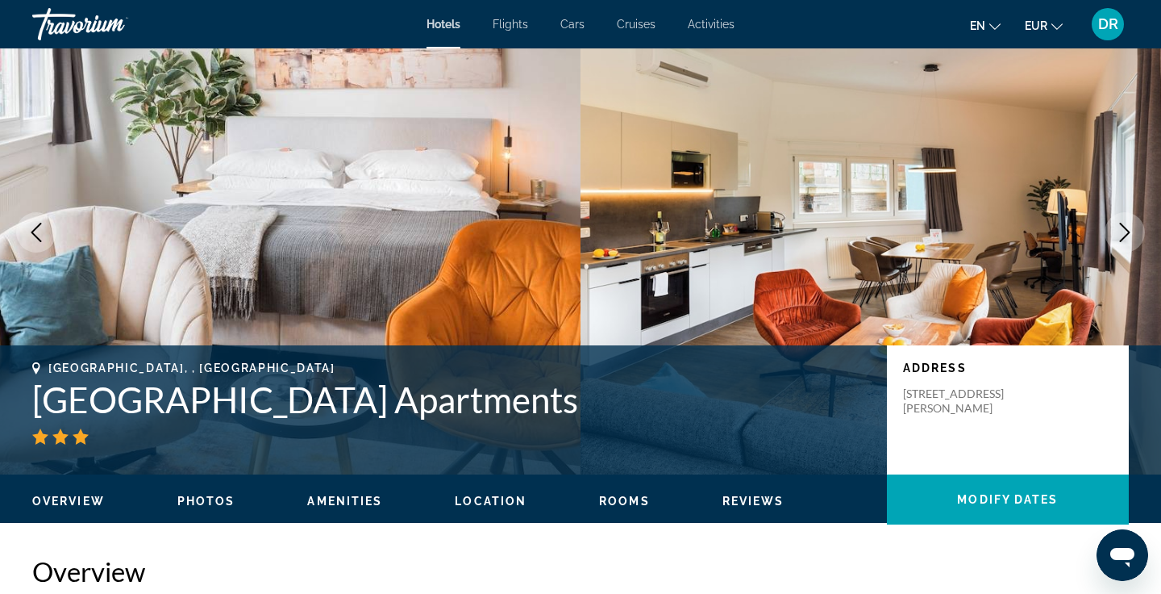
scroll to position [57, 0]
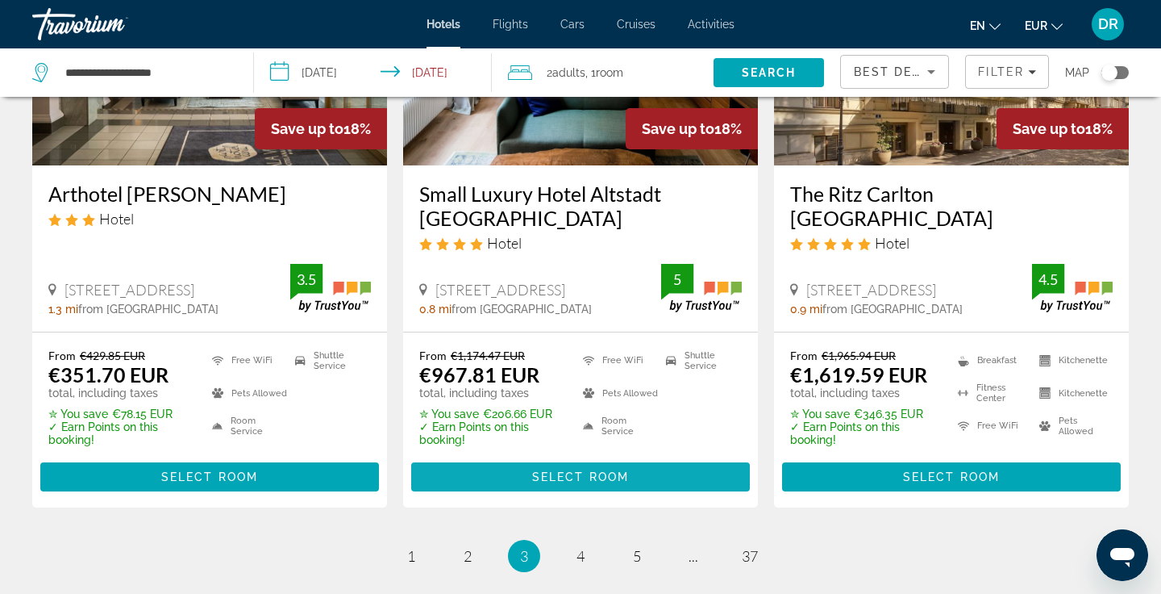
scroll to position [2115, 0]
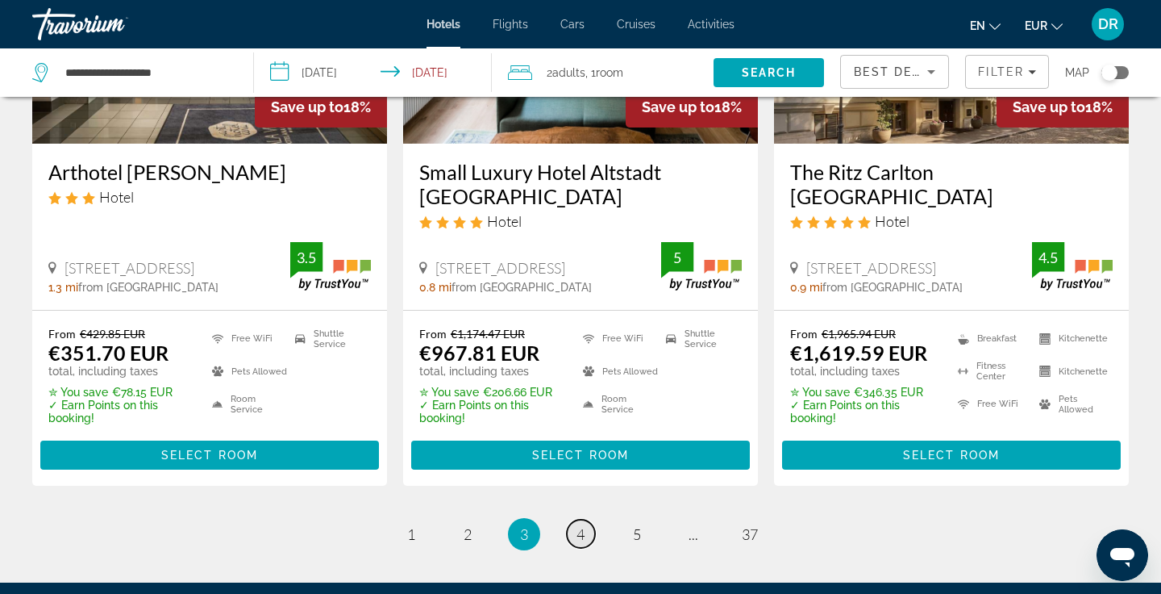
click at [582, 525] on span "4" at bounding box center [581, 534] width 8 height 18
